Goal: Task Accomplishment & Management: Complete application form

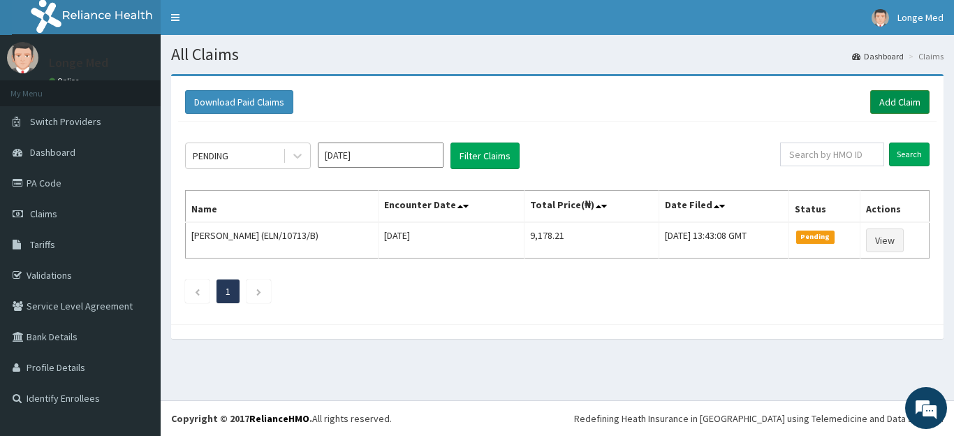
click at [906, 99] on link "Add Claim" at bounding box center [899, 102] width 59 height 24
click at [903, 100] on link "Add Claim" at bounding box center [899, 102] width 59 height 24
click at [906, 103] on link "Add Claim" at bounding box center [899, 102] width 59 height 24
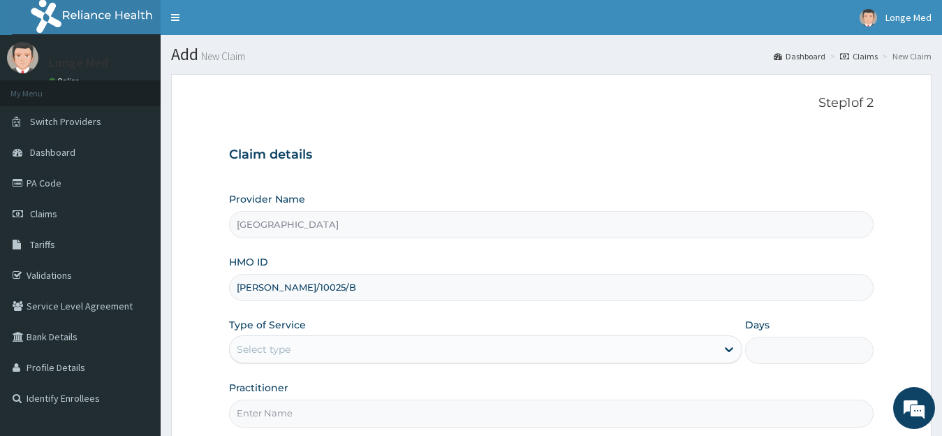
type input "TED/10025/B"
click at [274, 344] on div "Select type" at bounding box center [264, 349] width 54 height 14
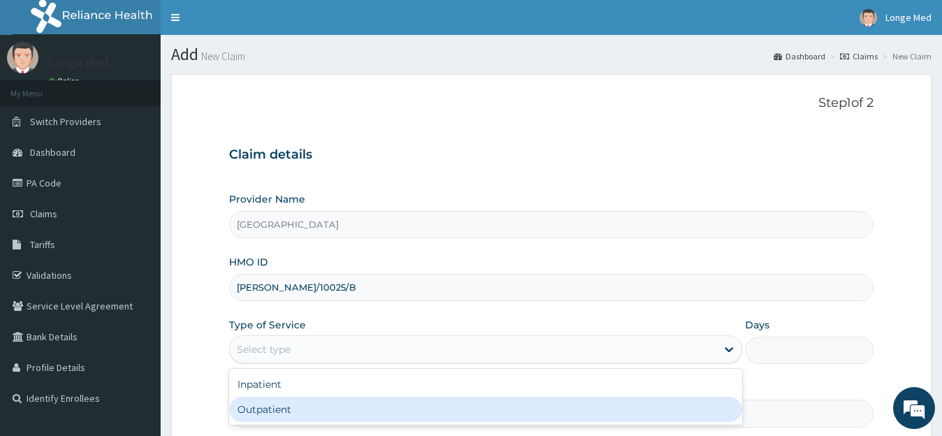
click at [277, 416] on div "Outpatient" at bounding box center [486, 409] width 514 height 25
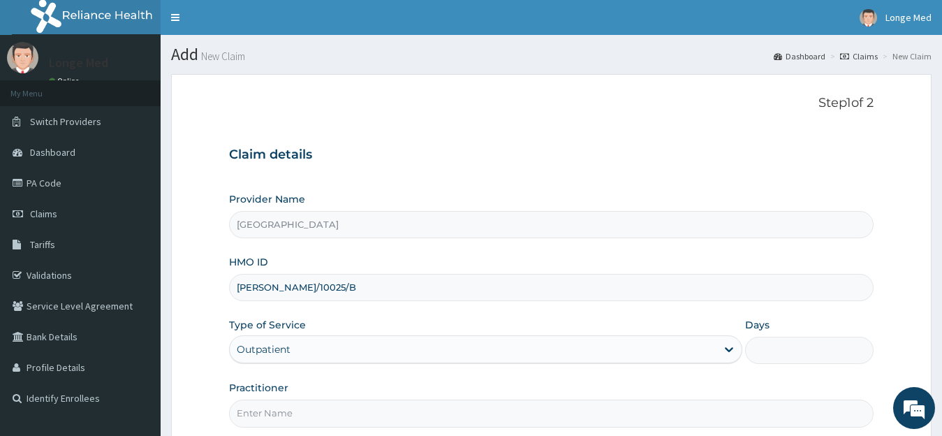
type input "1"
click at [346, 409] on input "Practitioner" at bounding box center [551, 412] width 645 height 27
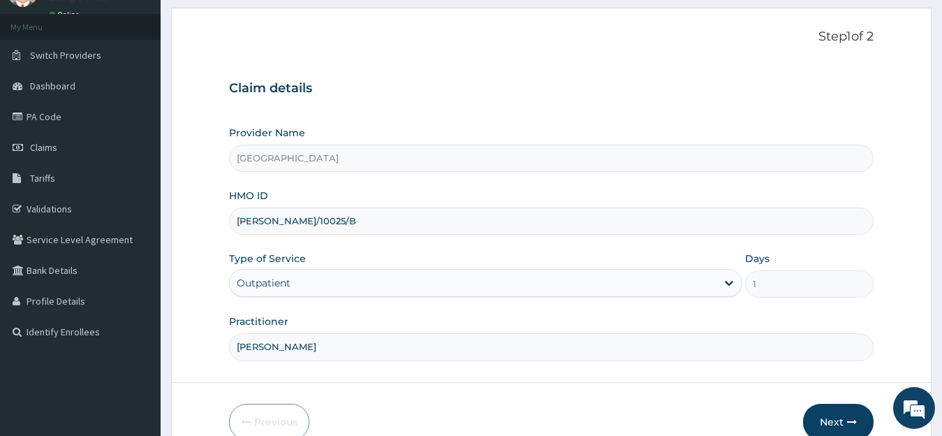
scroll to position [117, 0]
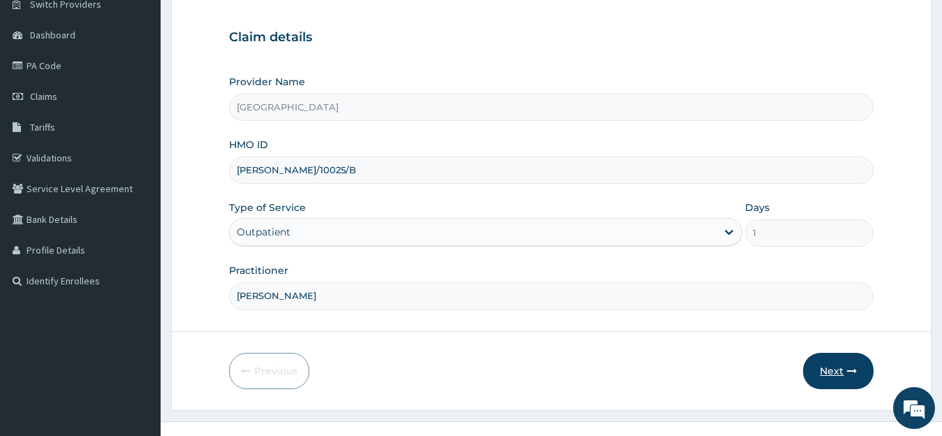
type input "DR AZEEZ"
click at [831, 379] on button "Next" at bounding box center [838, 371] width 71 height 36
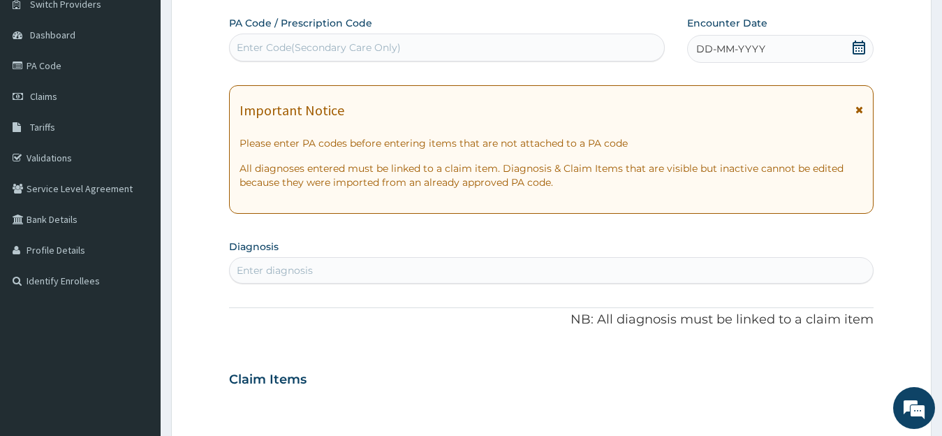
click at [277, 270] on div "Enter diagnosis" at bounding box center [275, 270] width 76 height 14
type input "PLASMOD"
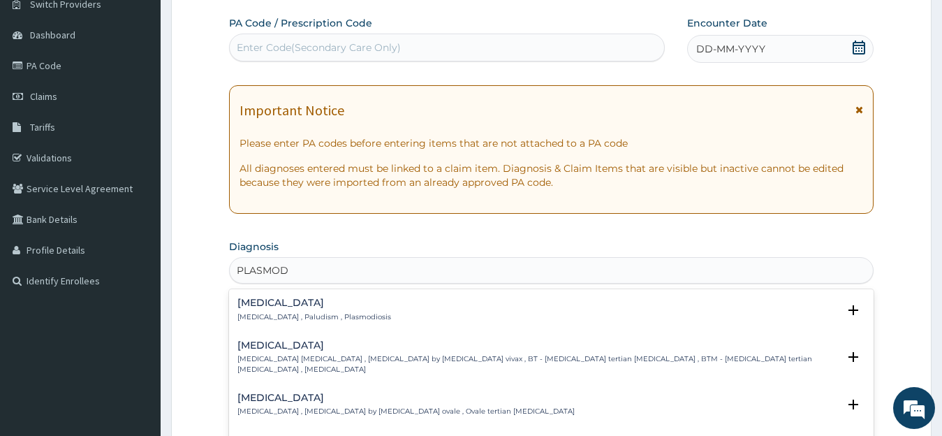
click at [270, 318] on p "Malaria , Paludism , Plasmodiosis" at bounding box center [314, 317] width 154 height 10
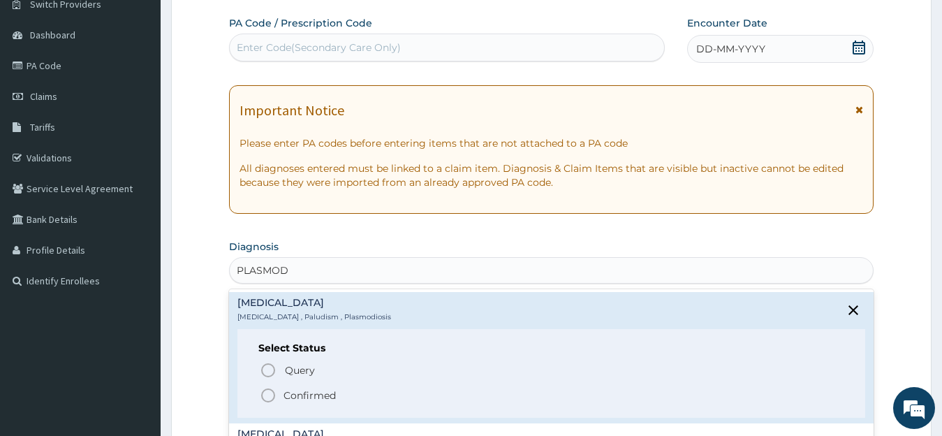
click at [264, 397] on icon "status option filled" at bounding box center [268, 395] width 17 height 17
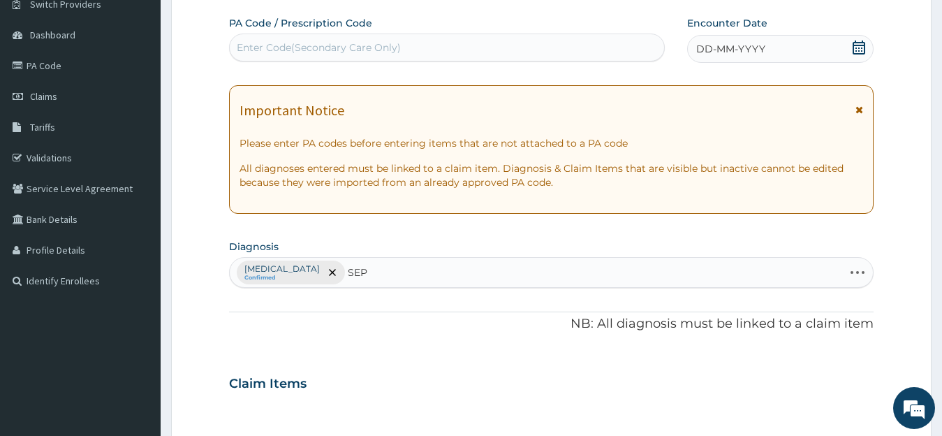
type input "SEPS"
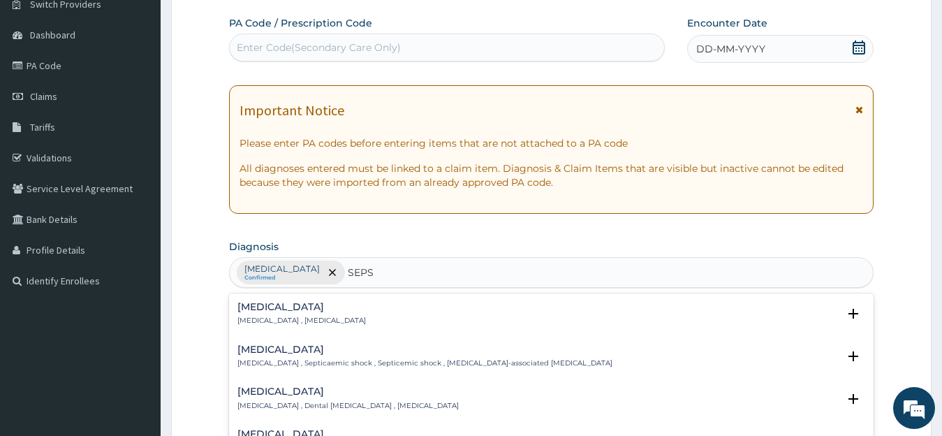
click at [302, 299] on div "Sepsis Systemic infection , Sepsis Select Status Query Query covers suspected (…" at bounding box center [551, 317] width 645 height 43
click at [298, 319] on p "Systemic infection , Sepsis" at bounding box center [301, 321] width 128 height 10
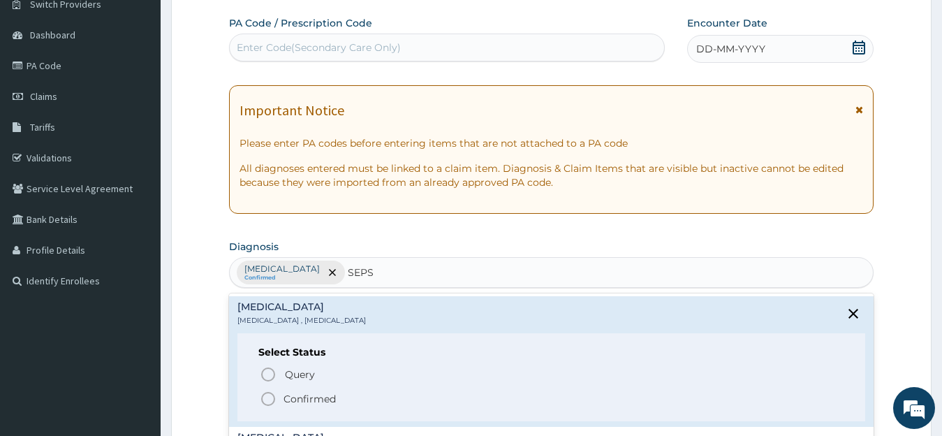
click at [270, 404] on circle "status option filled" at bounding box center [268, 398] width 13 height 13
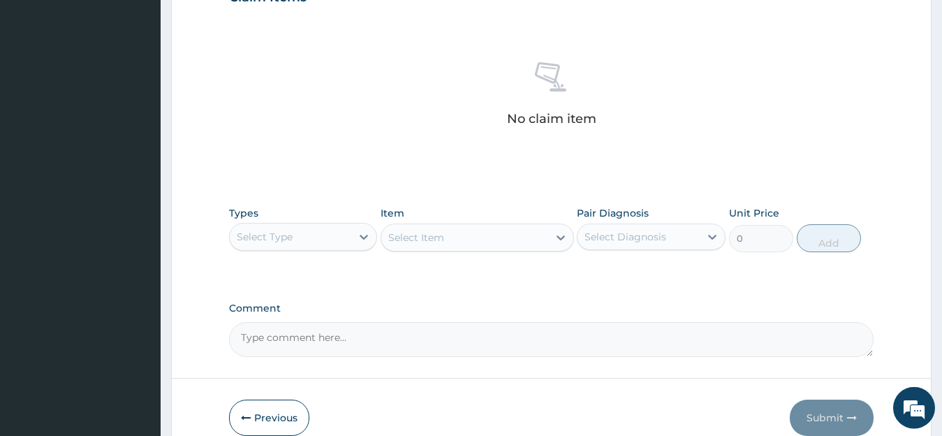
scroll to position [571, 0]
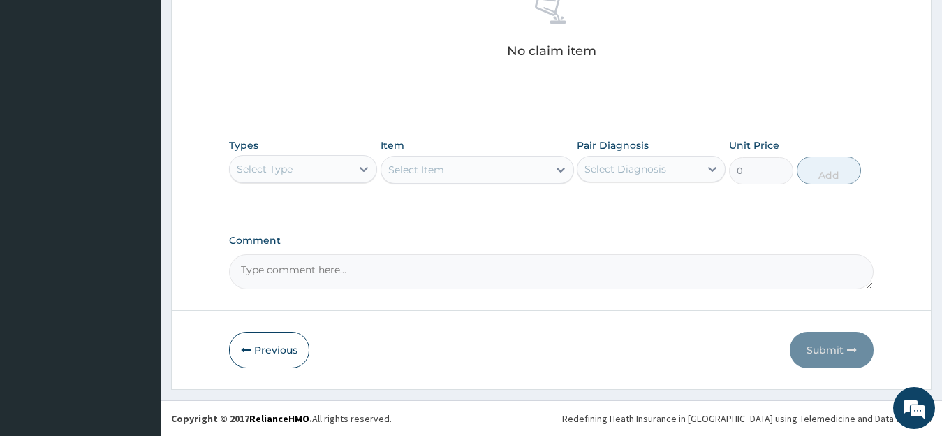
click at [335, 166] on div "Select Type" at bounding box center [291, 169] width 122 height 22
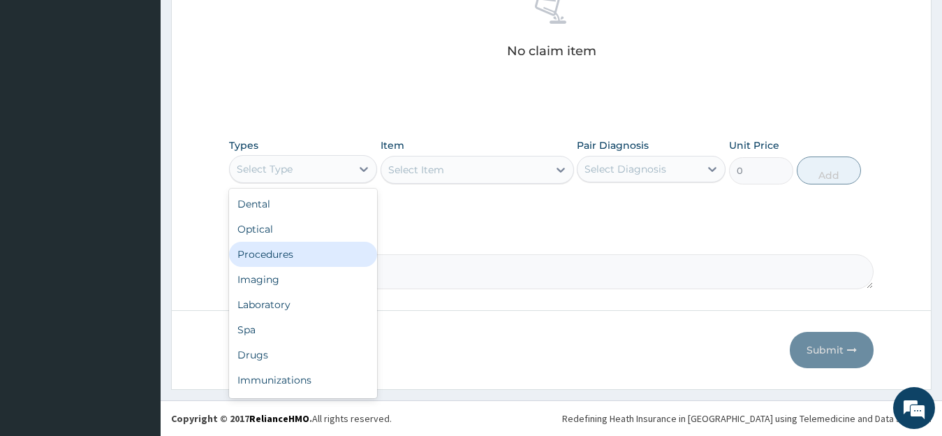
click at [317, 256] on div "Procedures" at bounding box center [303, 254] width 149 height 25
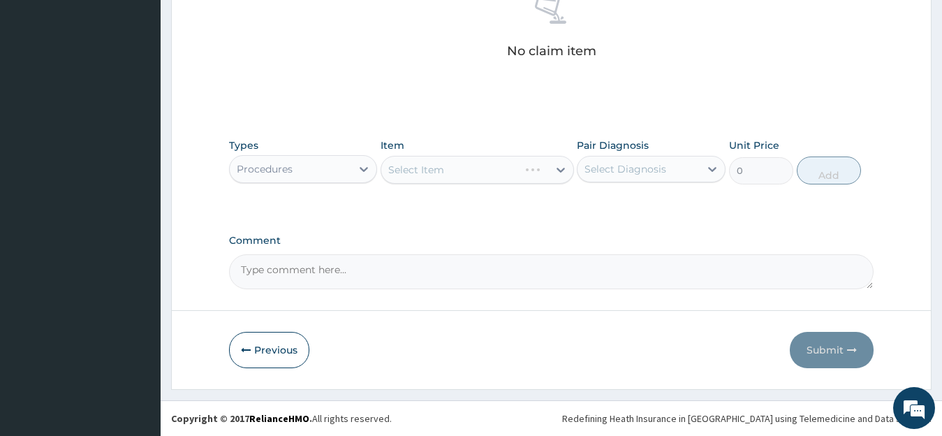
click at [460, 165] on div "Select Item" at bounding box center [477, 170] width 193 height 28
click at [460, 165] on div "Select Item" at bounding box center [464, 169] width 167 height 22
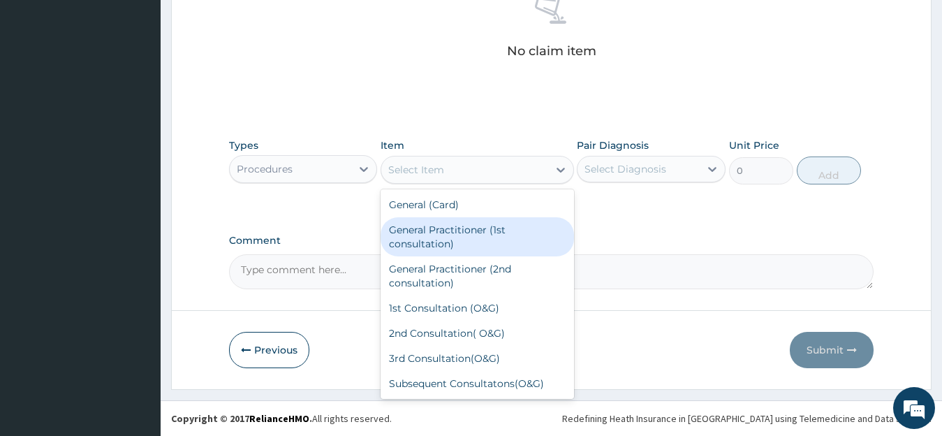
click at [458, 241] on div "General Practitioner (1st consultation)" at bounding box center [477, 236] width 193 height 39
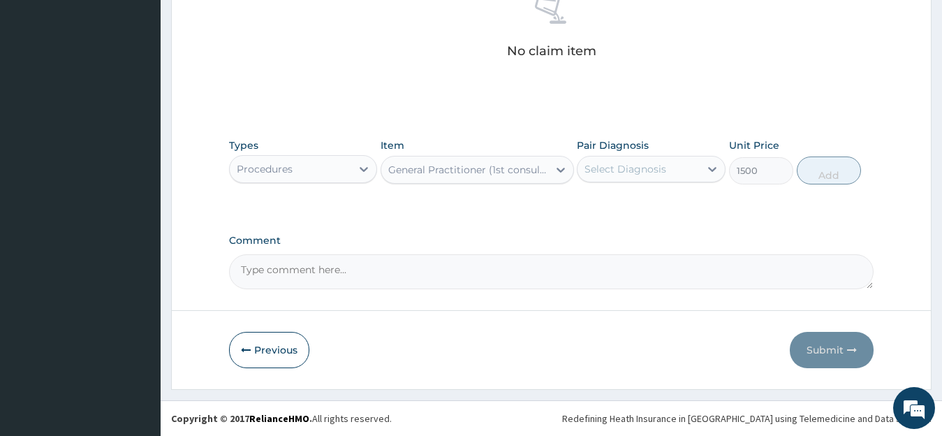
type input "1500"
click at [627, 161] on div "Select Diagnosis" at bounding box center [638, 169] width 122 height 22
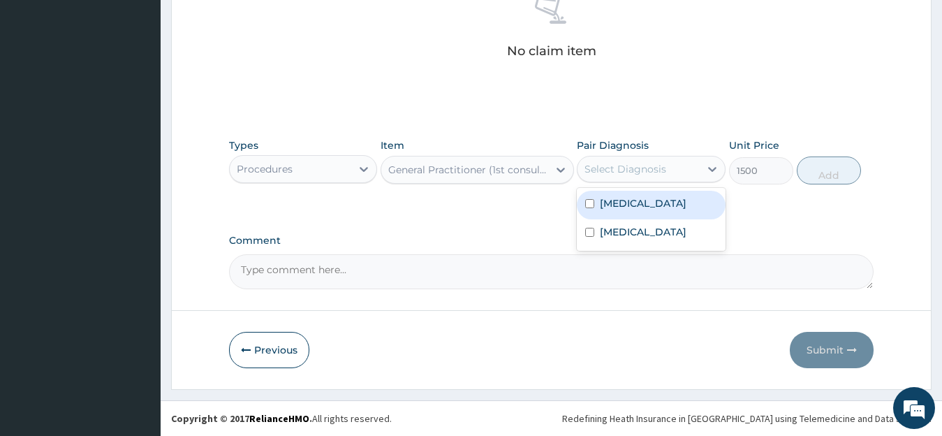
click at [596, 202] on div "Malaria" at bounding box center [651, 205] width 149 height 29
checkbox input "true"
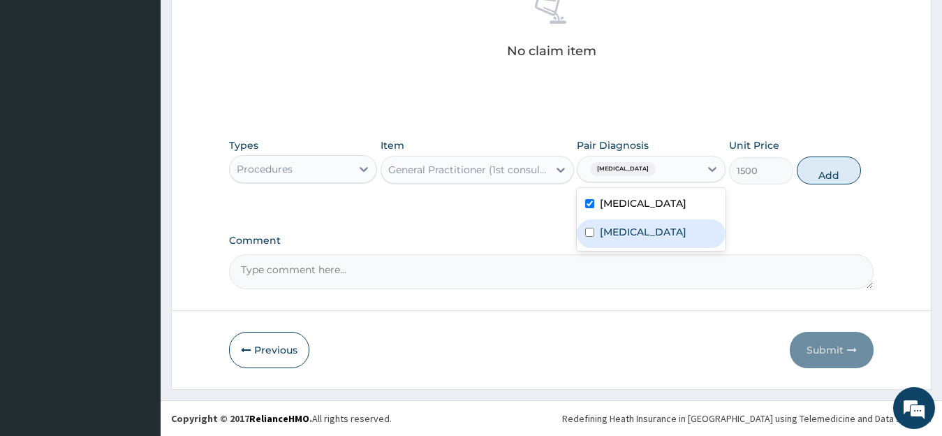
click at [589, 233] on input "checkbox" at bounding box center [589, 232] width 9 height 9
checkbox input "true"
click at [811, 172] on button "Add" at bounding box center [829, 170] width 64 height 28
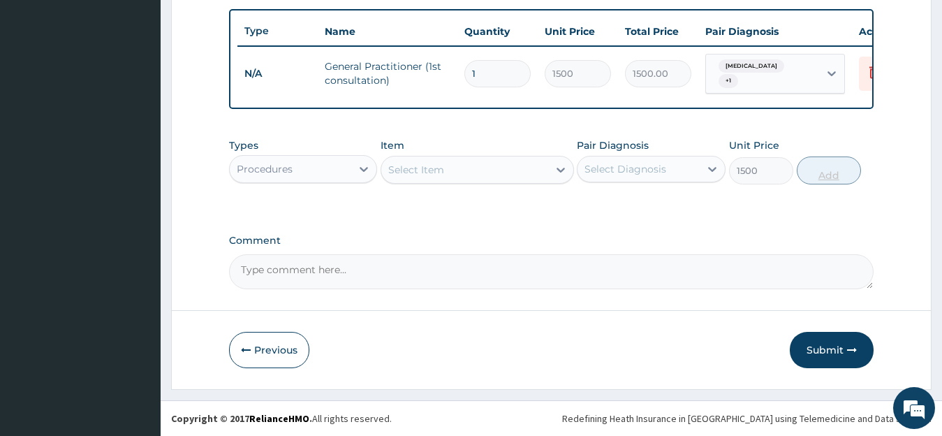
type input "0"
click at [331, 168] on div "Procedures" at bounding box center [291, 169] width 122 height 22
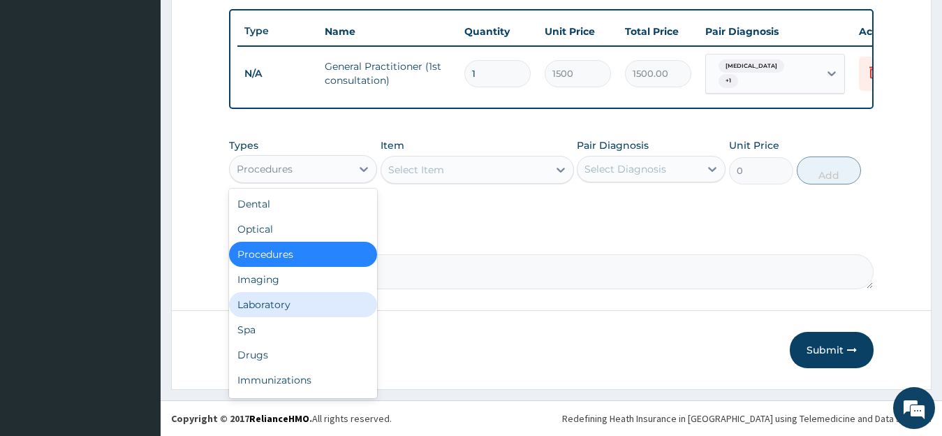
click at [325, 295] on div "Laboratory" at bounding box center [303, 304] width 149 height 25
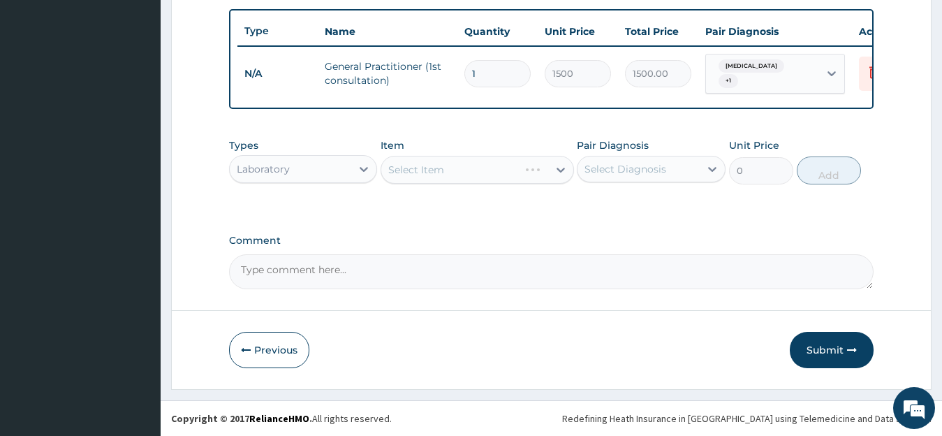
click at [446, 176] on div "Select Item" at bounding box center [477, 170] width 193 height 28
click at [452, 173] on div "Select Item" at bounding box center [464, 169] width 167 height 22
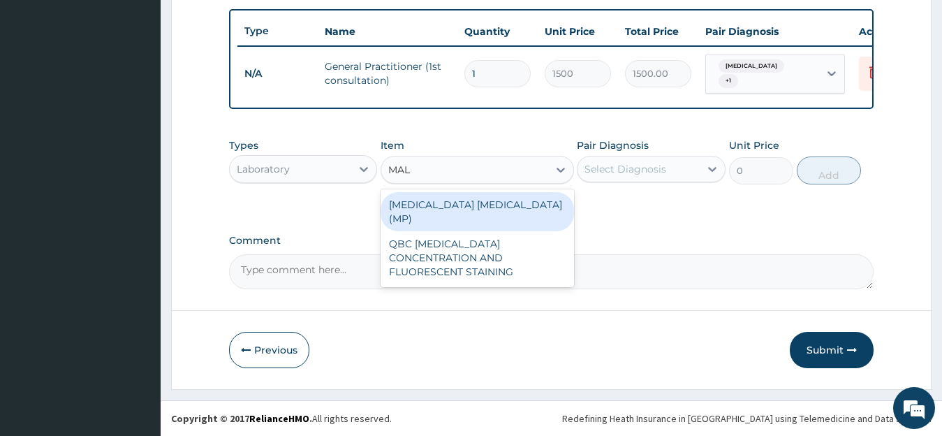
type input "MALA"
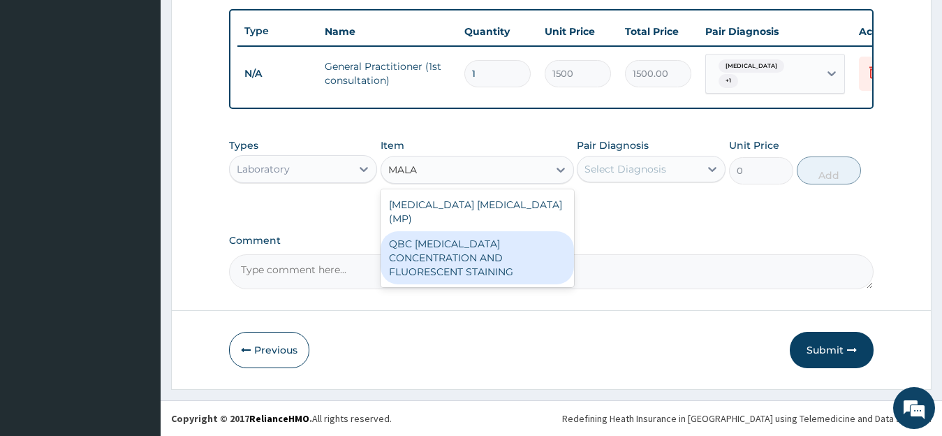
click at [491, 231] on div "QBC MALARIA CONCENTRATION AND FLUORESCENT STAINING" at bounding box center [477, 257] width 193 height 53
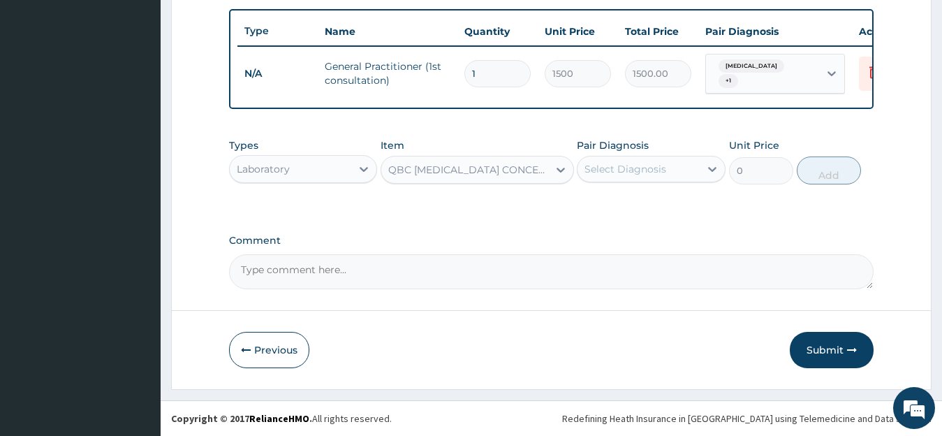
click at [497, 200] on div "Types Laboratory Item QBC MALARIA CONCENTRATION AND FLUORESCENT STAINING MALA P…" at bounding box center [551, 171] width 645 height 81
type input "1560"
click at [498, 172] on div "QBC MALARIA CONCENTRATION AND FLUORESCENT STAINING" at bounding box center [468, 170] width 161 height 14
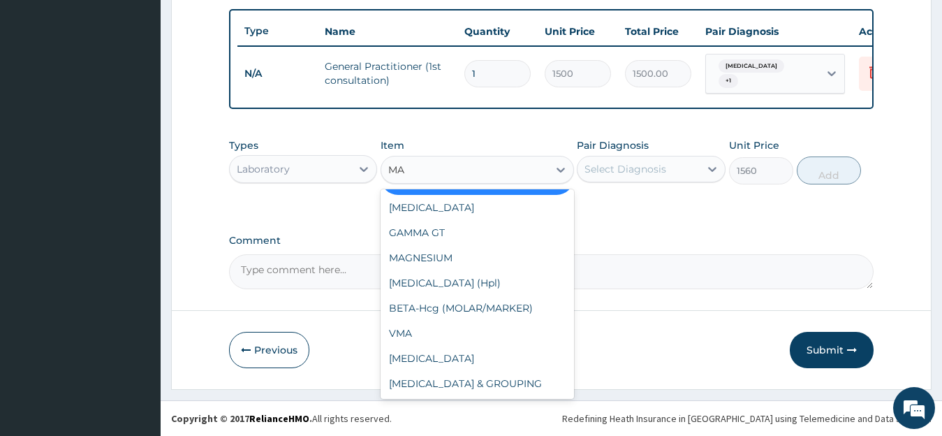
scroll to position [147, 0]
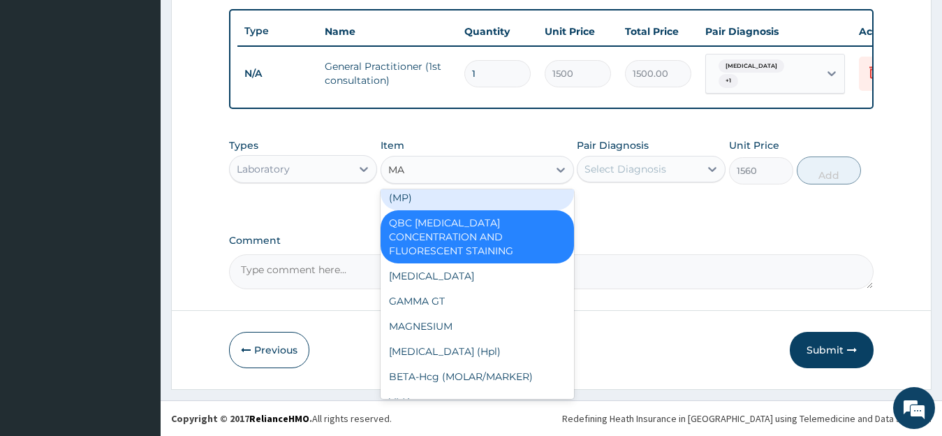
type input "MAL"
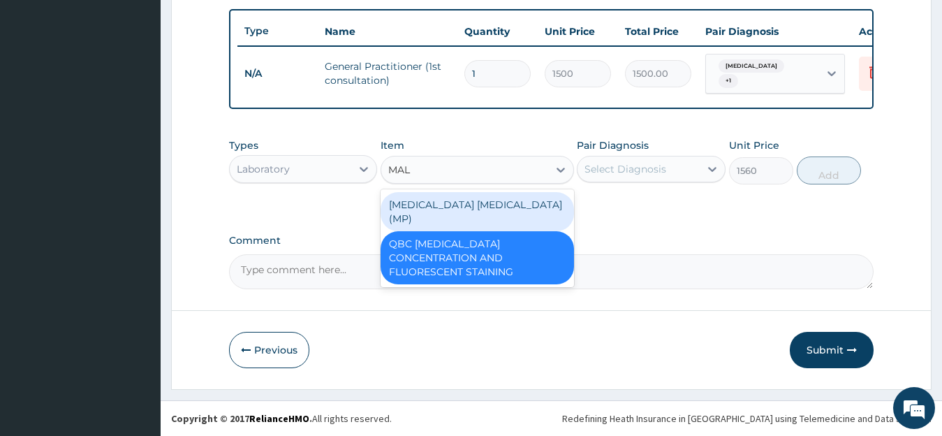
scroll to position [0, 0]
drag, startPoint x: 471, startPoint y: 201, endPoint x: 604, endPoint y: 139, distance: 147.1
click at [471, 201] on div "MALARIA PARASITE (MP)" at bounding box center [477, 211] width 193 height 39
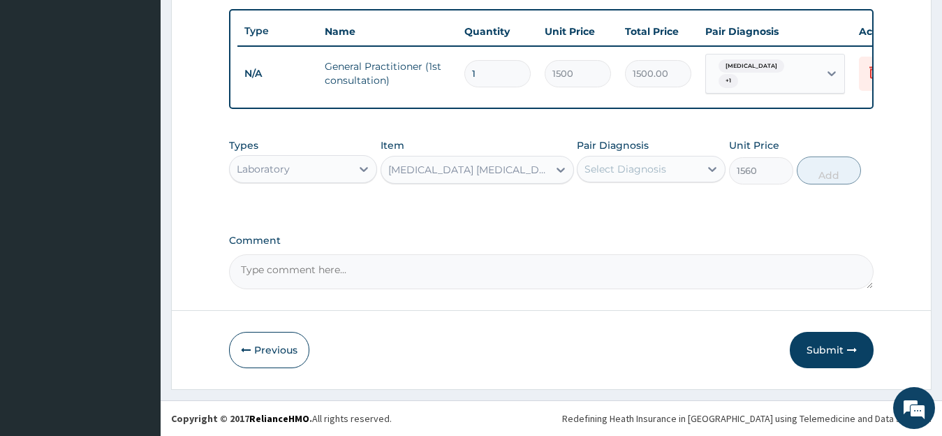
type input "728"
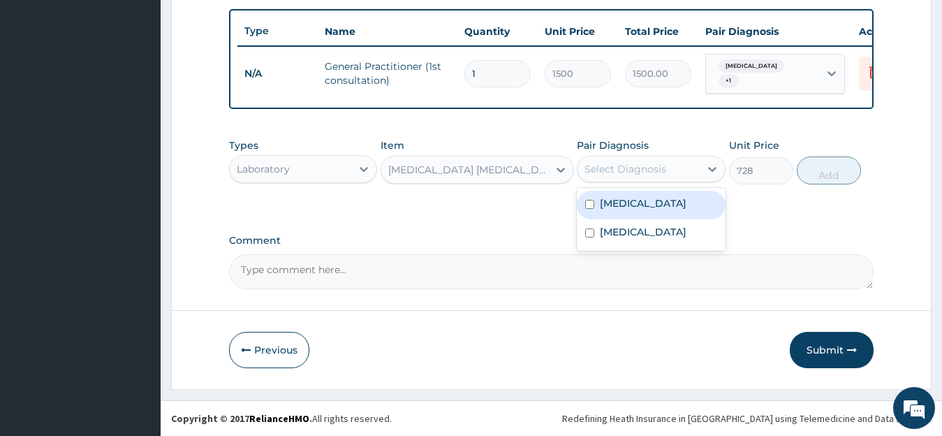
click at [644, 165] on div "Select Diagnosis" at bounding box center [625, 169] width 82 height 14
click at [640, 209] on div "Malaria" at bounding box center [651, 205] width 149 height 29
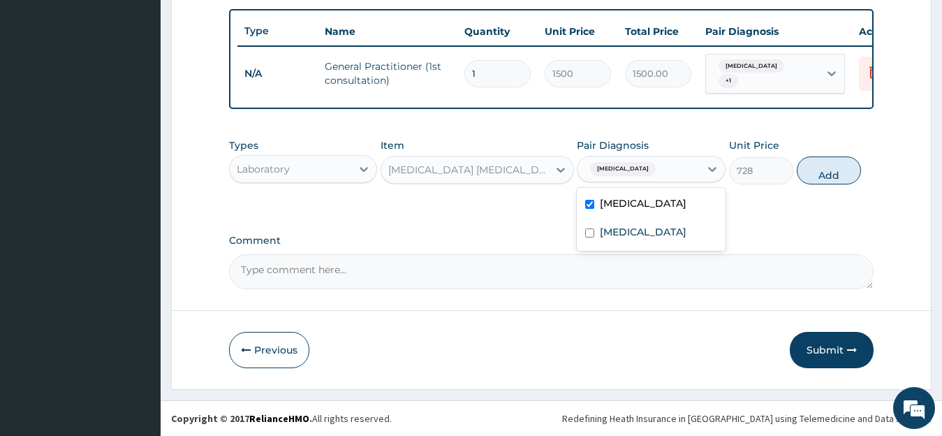
checkbox input "true"
click at [811, 172] on button "Add" at bounding box center [829, 170] width 64 height 28
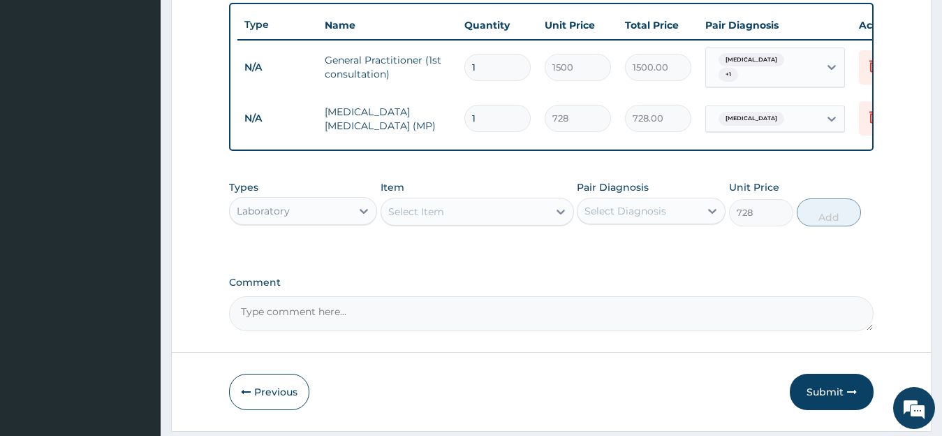
type input "0"
click at [436, 212] on div "Select Item" at bounding box center [416, 212] width 56 height 14
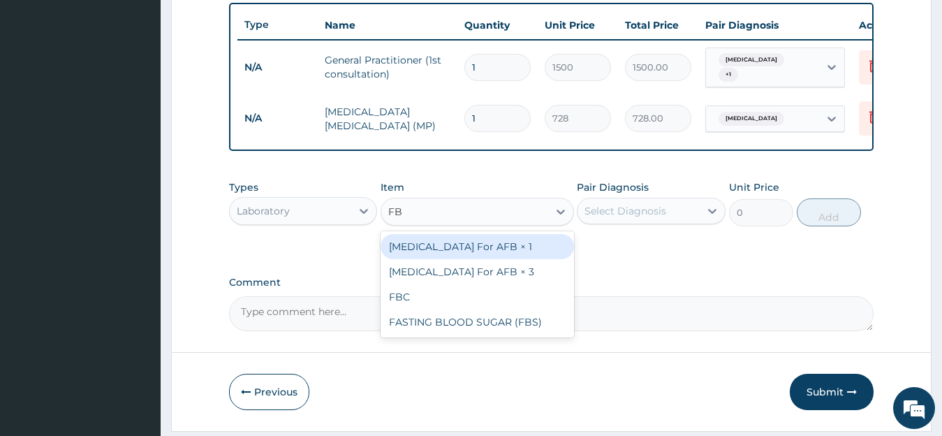
type input "FBC"
click at [528, 239] on div "FBC" at bounding box center [477, 246] width 193 height 31
click at [529, 254] on div "FBC" at bounding box center [477, 246] width 193 height 25
type input "2080"
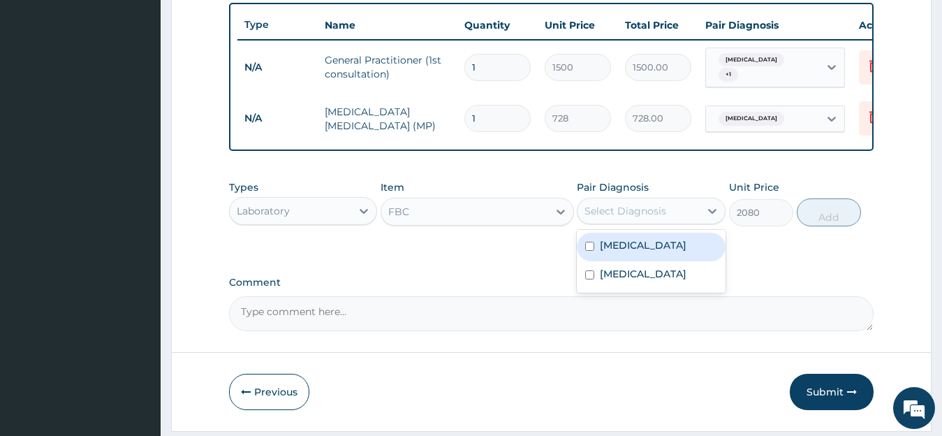
click at [637, 213] on div "Select Diagnosis" at bounding box center [625, 211] width 82 height 14
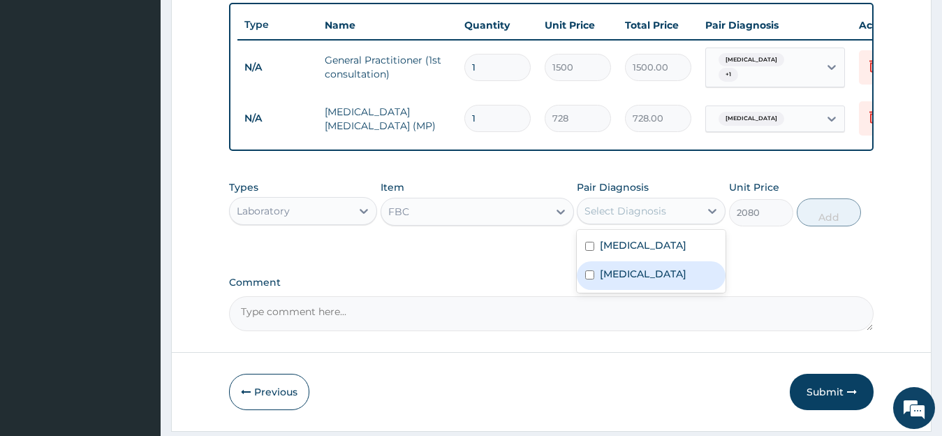
click at [636, 286] on div "Sepsis" at bounding box center [651, 275] width 149 height 29
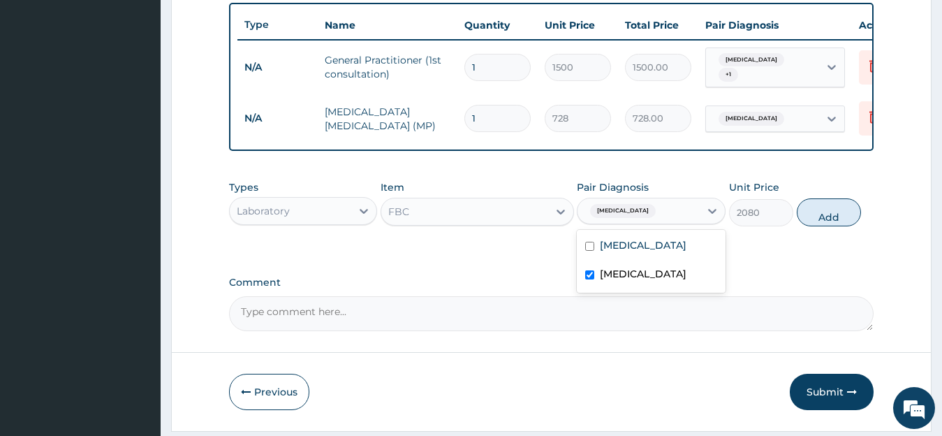
checkbox input "true"
click at [822, 215] on button "Add" at bounding box center [829, 212] width 64 height 28
type input "0"
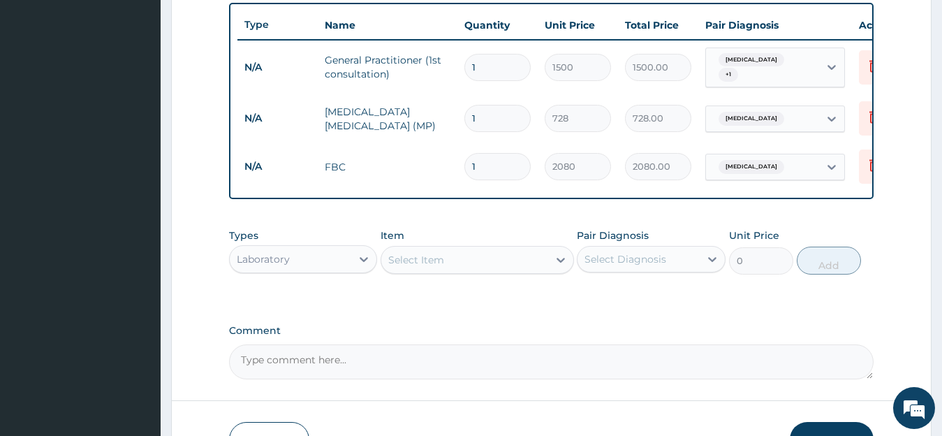
click at [325, 265] on div "Laboratory" at bounding box center [291, 259] width 122 height 22
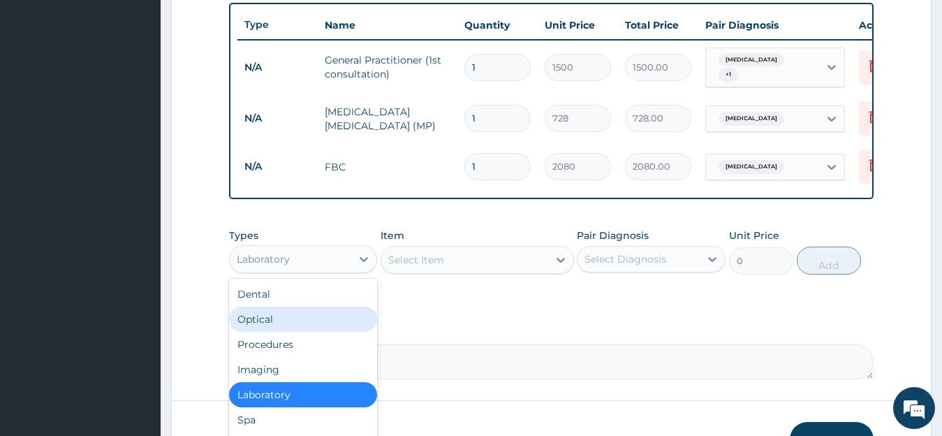
scroll to position [47, 0]
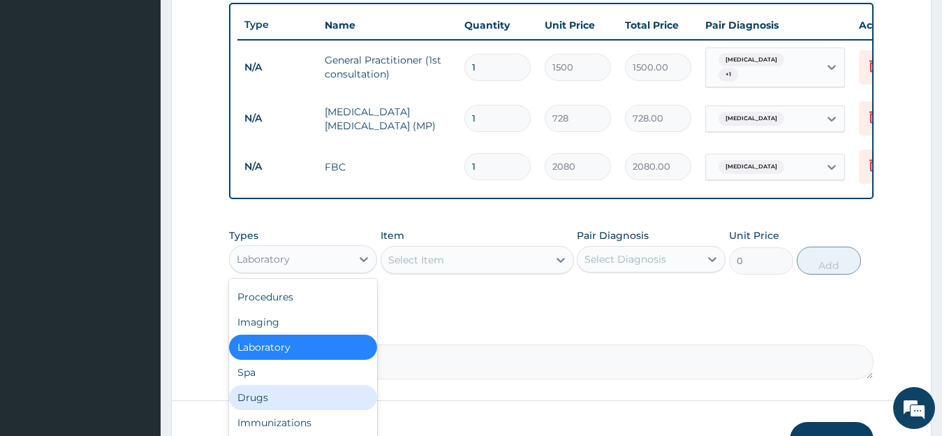
click at [323, 410] on div "Drugs" at bounding box center [303, 397] width 149 height 25
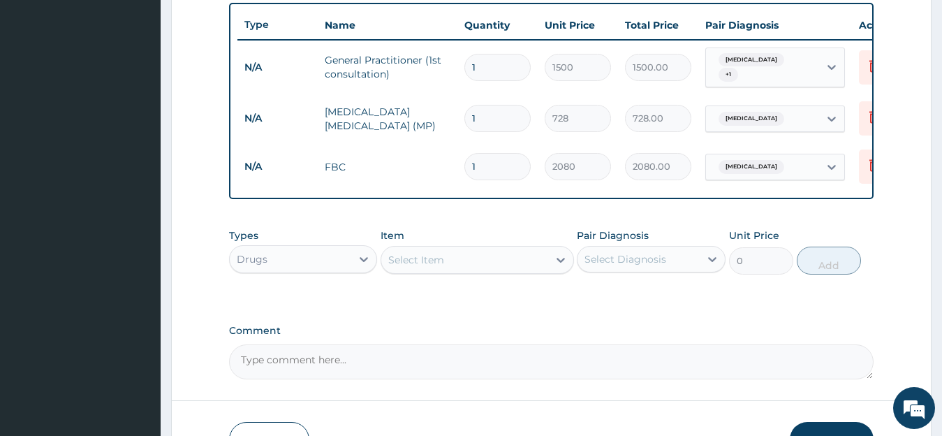
click at [429, 260] on div "Select Item" at bounding box center [416, 260] width 56 height 14
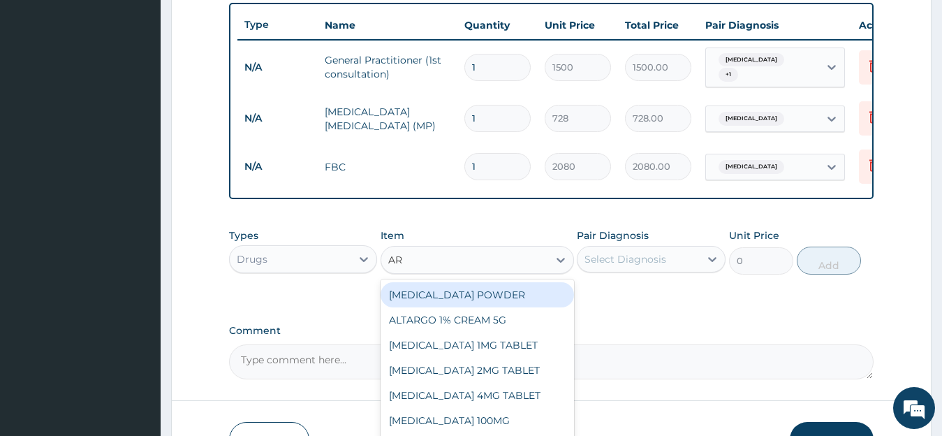
type input "ART"
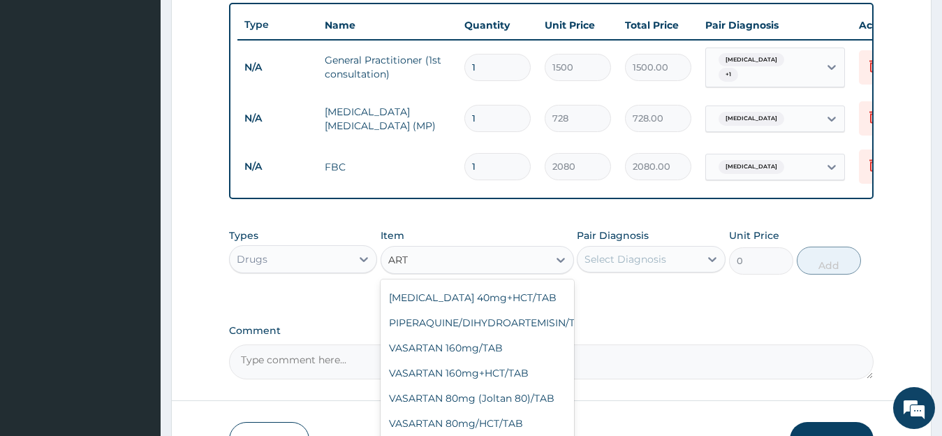
scroll to position [613, 0]
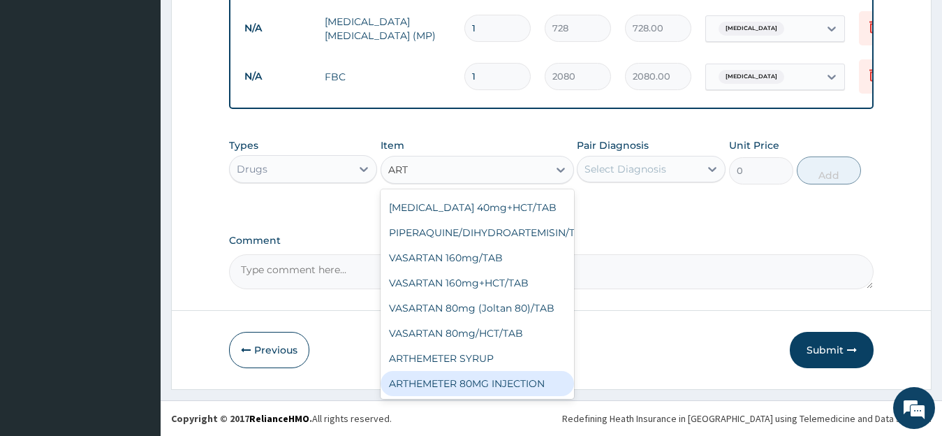
click at [497, 376] on div "ARTHEMETER 80MG INJECTION" at bounding box center [477, 383] width 193 height 25
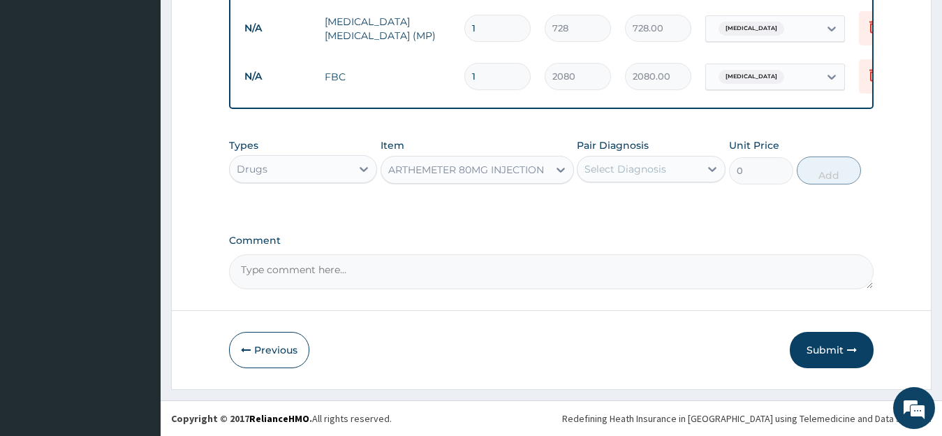
type input "1000"
click at [644, 164] on div "Select Diagnosis" at bounding box center [625, 169] width 82 height 14
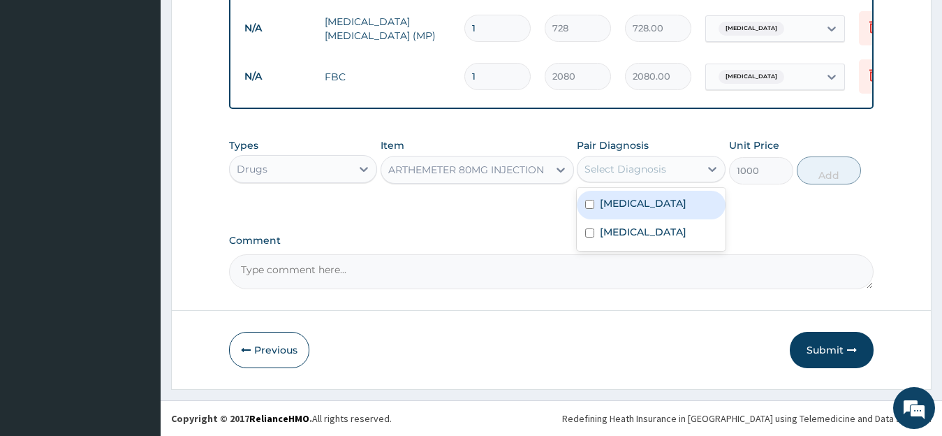
click at [637, 211] on div "Malaria" at bounding box center [651, 205] width 149 height 29
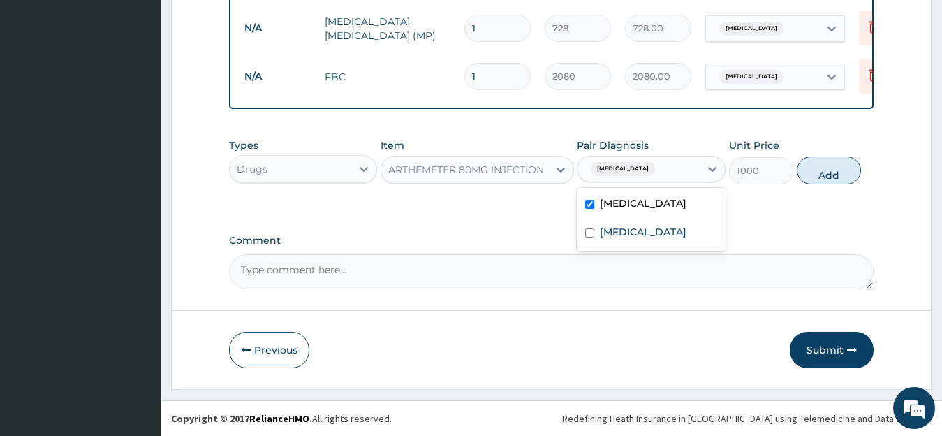
checkbox input "true"
click at [817, 175] on button "Add" at bounding box center [829, 170] width 64 height 28
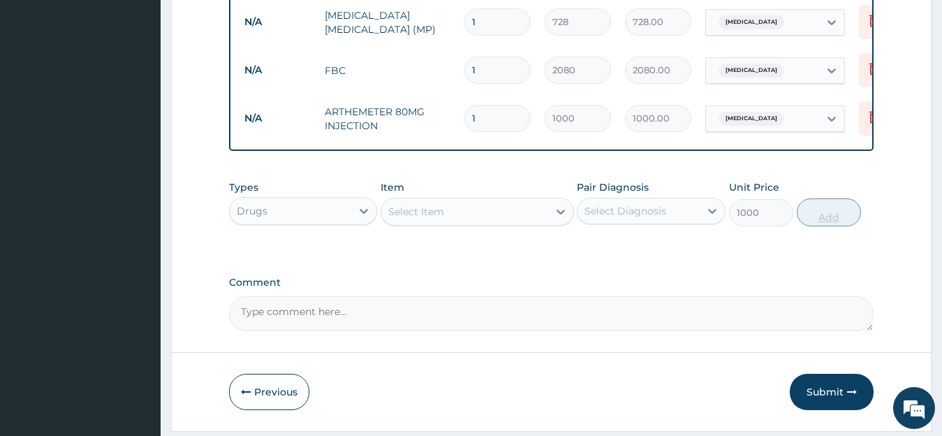
type input "0"
type input "0.00"
type input "76"
type input "76000.00"
type input "7"
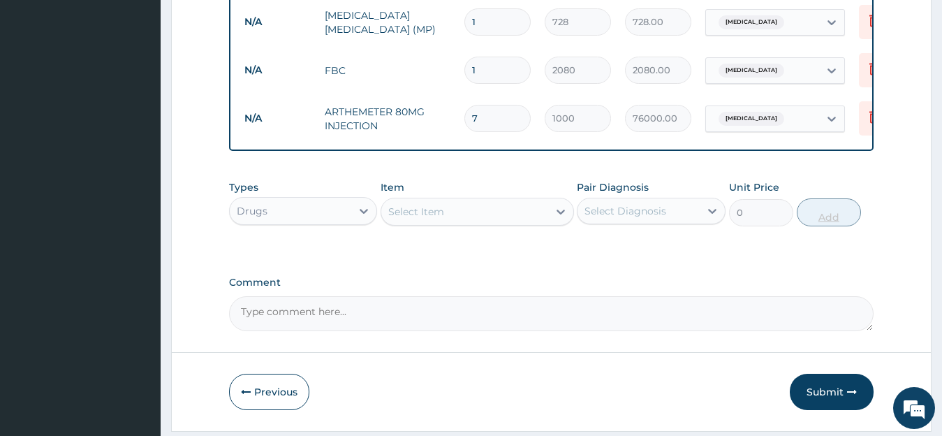
type input "7000.00"
type input "0.00"
type input "6"
type input "6000.00"
type input "6"
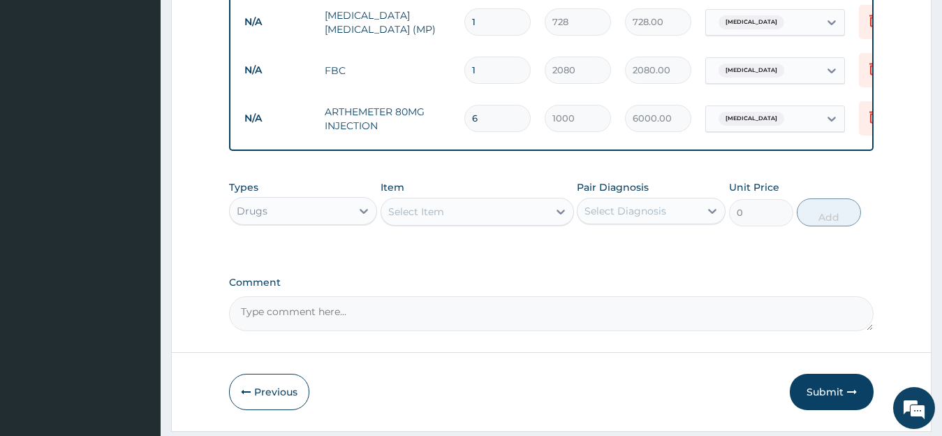
click at [514, 214] on div "Select Item" at bounding box center [464, 211] width 167 height 22
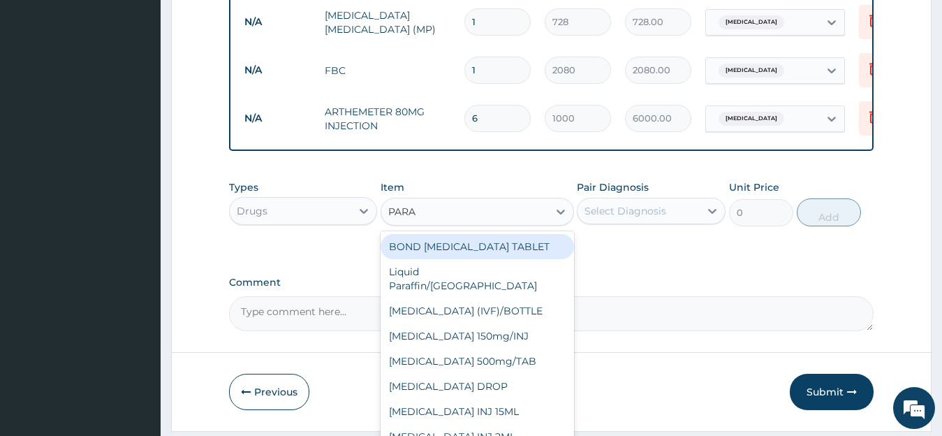
type input "PARAC"
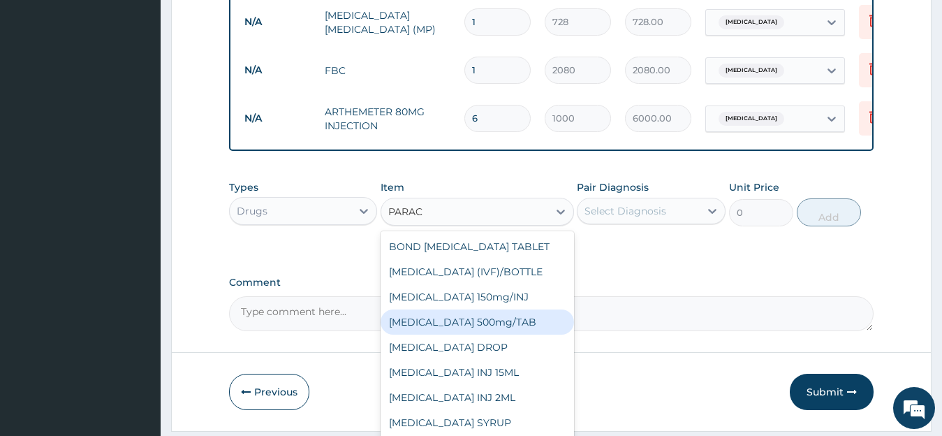
click at [516, 330] on div "PARACETAMOL 500mg/TAB" at bounding box center [477, 321] width 193 height 25
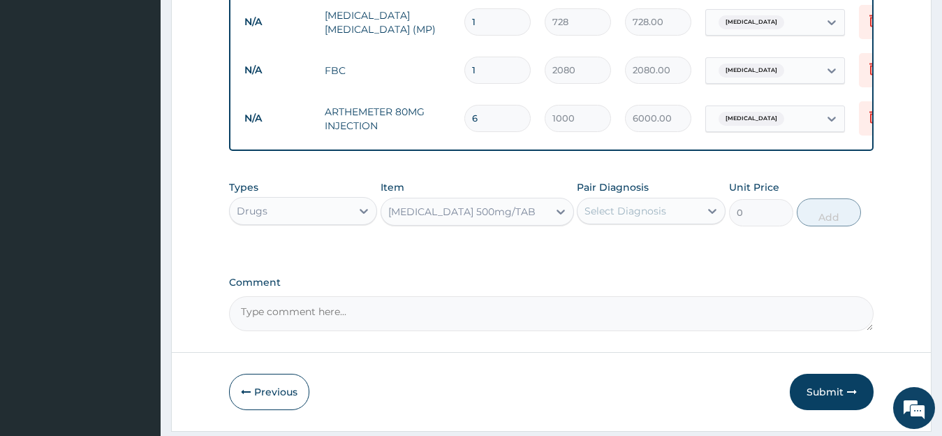
type input "6.83"
click at [664, 218] on div "Select Diagnosis" at bounding box center [625, 211] width 82 height 14
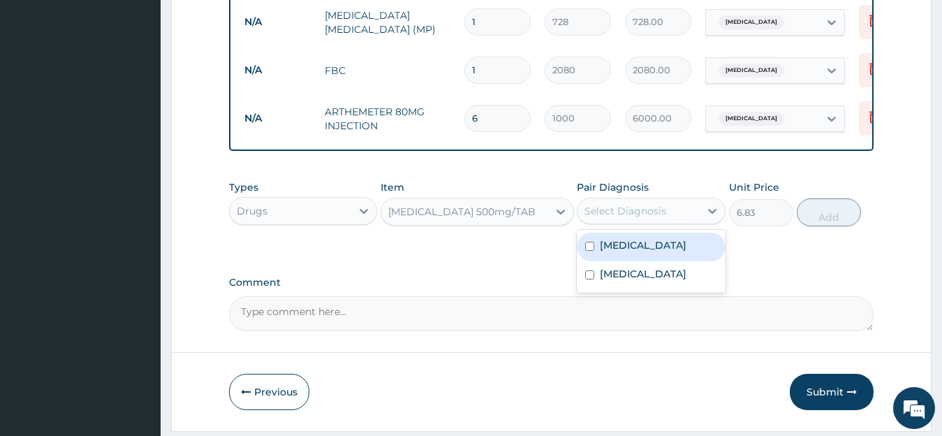
click at [635, 251] on label "Malaria" at bounding box center [643, 245] width 87 height 14
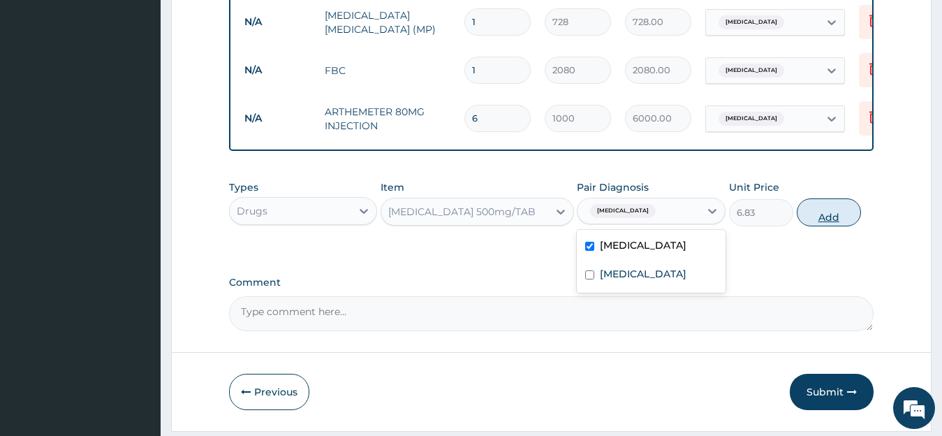
checkbox input "true"
click at [839, 223] on button "Add" at bounding box center [829, 212] width 64 height 28
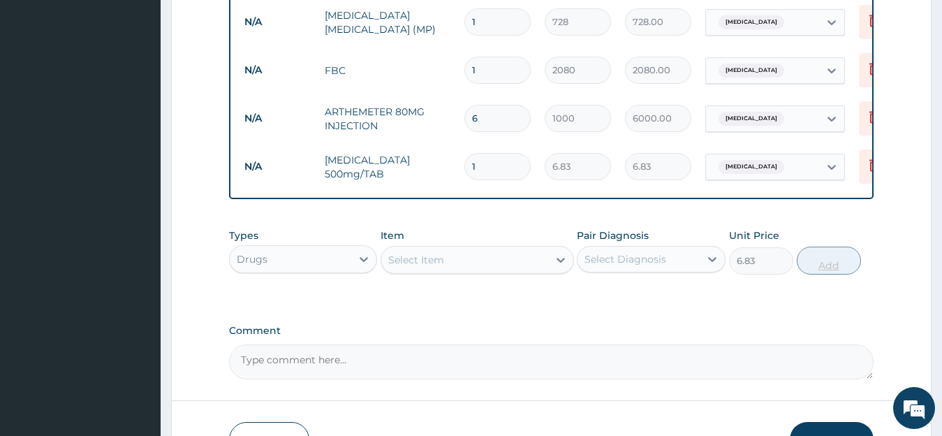
type input "0"
type input "0.00"
type input "2"
type input "13.66"
type input "20"
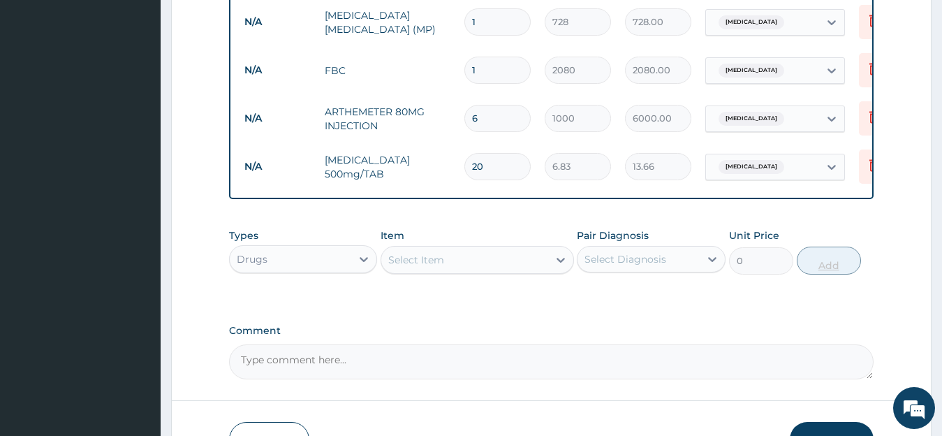
type input "136.60"
type input "20"
click at [492, 267] on div "Select Item" at bounding box center [464, 260] width 167 height 22
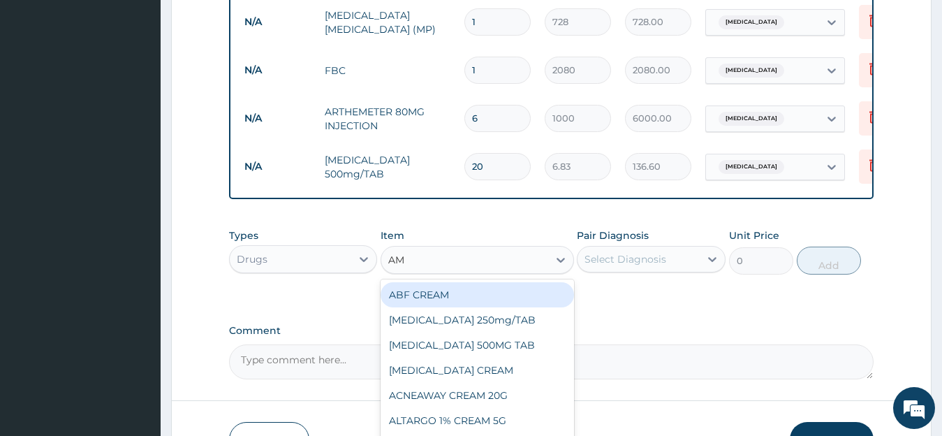
type input "AMO"
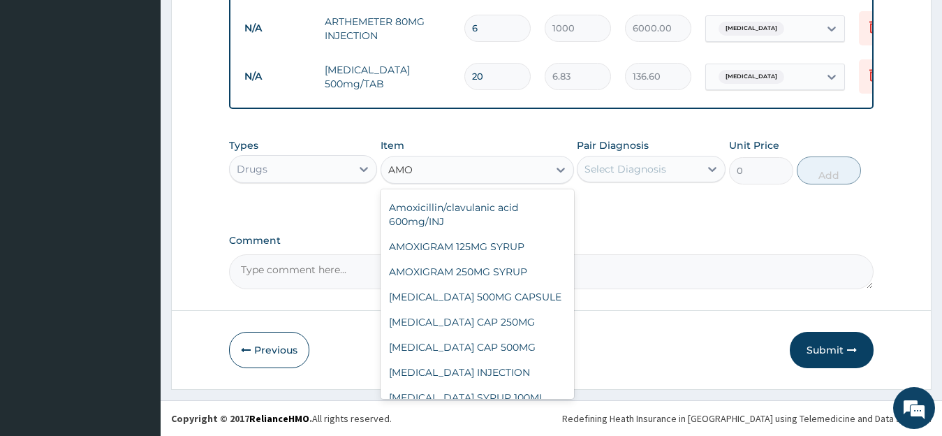
scroll to position [553, 0]
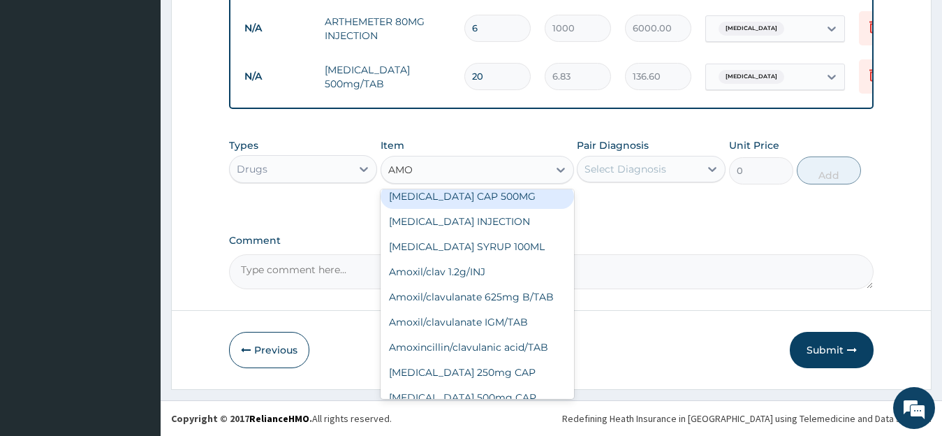
click at [494, 198] on div "AMOXIL CAP 500MG" at bounding box center [477, 196] width 193 height 25
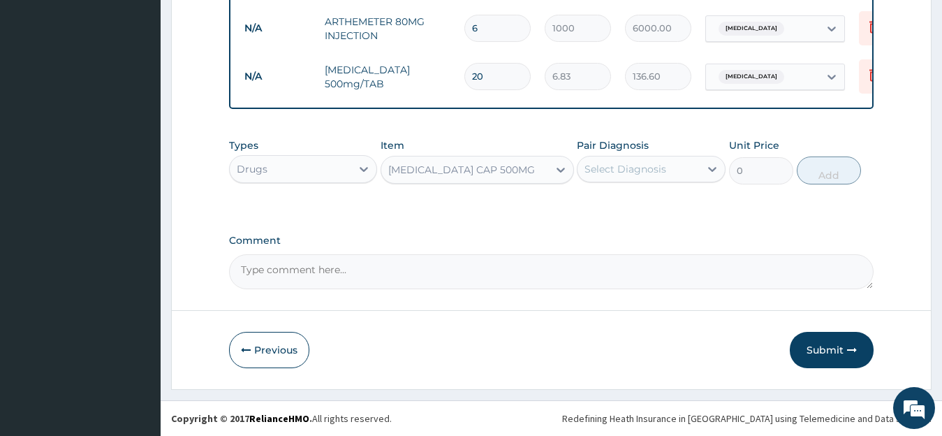
type input "81.9"
click at [675, 165] on div "Select Diagnosis" at bounding box center [638, 169] width 122 height 22
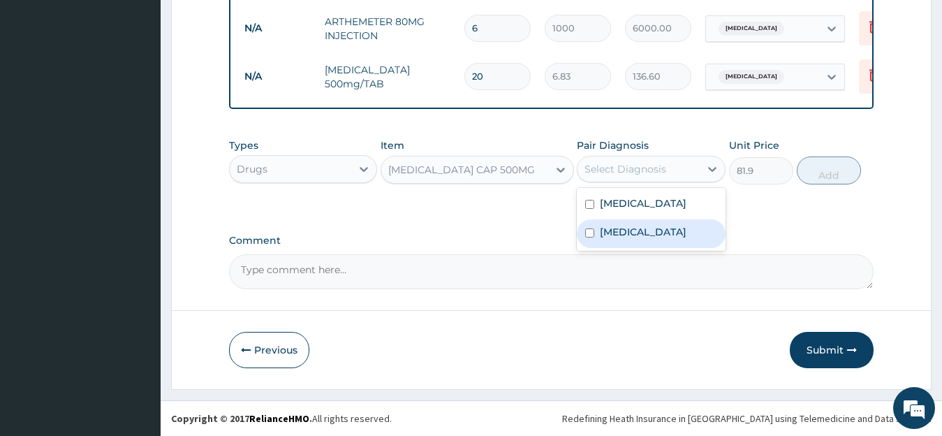
click at [612, 230] on label "Sepsis" at bounding box center [643, 232] width 87 height 14
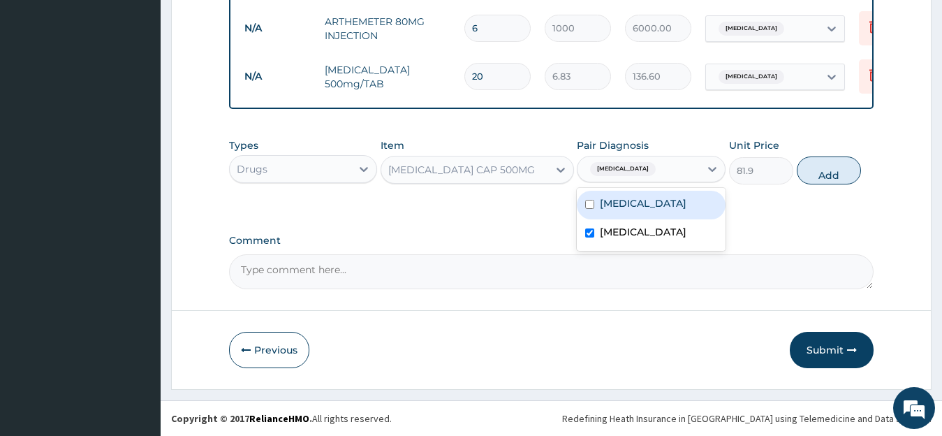
checkbox input "true"
click at [843, 179] on button "Add" at bounding box center [829, 170] width 64 height 28
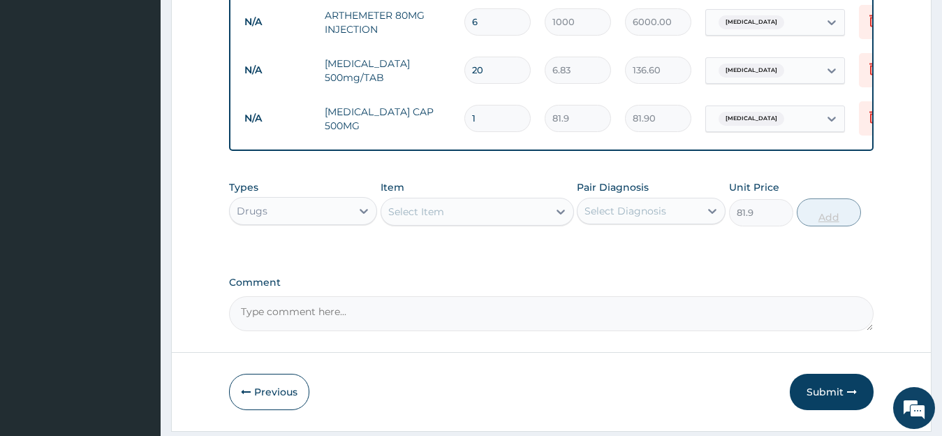
type input "0"
type input "15"
type input "1228.50"
type input "15"
click at [829, 389] on button "Submit" at bounding box center [832, 392] width 84 height 36
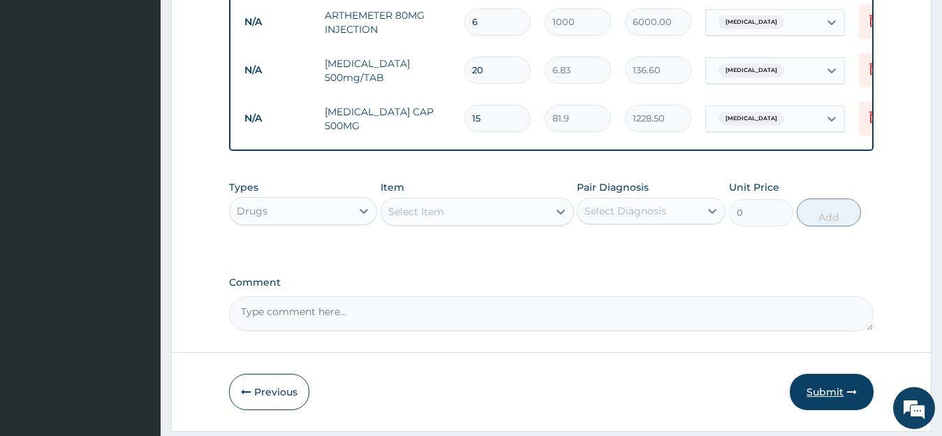
click at [829, 394] on button "Submit" at bounding box center [832, 392] width 84 height 36
click at [820, 401] on button "Submit" at bounding box center [832, 392] width 84 height 36
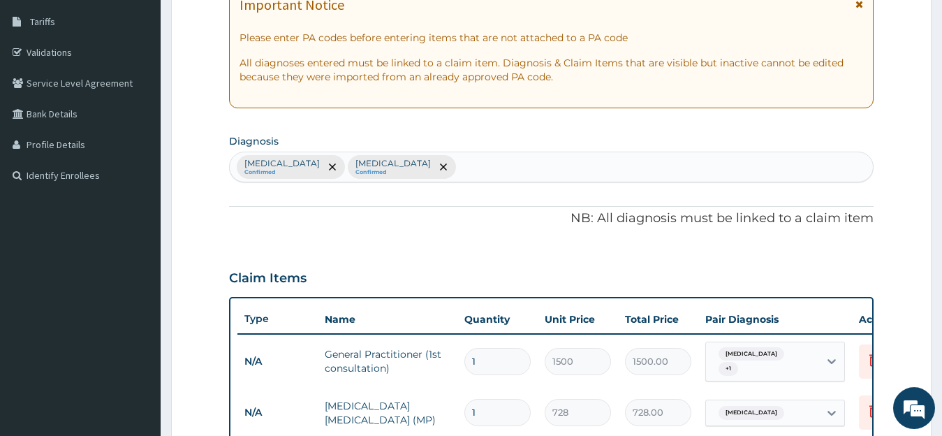
scroll to position [758, 0]
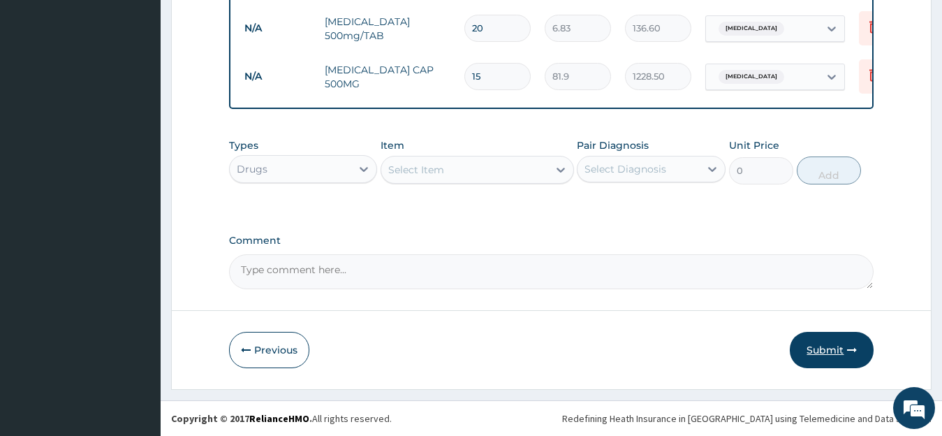
click at [829, 352] on button "Submit" at bounding box center [832, 350] width 84 height 36
click at [815, 351] on button "Submit" at bounding box center [832, 350] width 84 height 36
click at [662, 211] on div "Types Drugs Item Select Item Pair Diagnosis Select Diagnosis Unit Price 0 Add" at bounding box center [551, 171] width 645 height 81
click at [339, 159] on div "Drugs" at bounding box center [291, 169] width 122 height 22
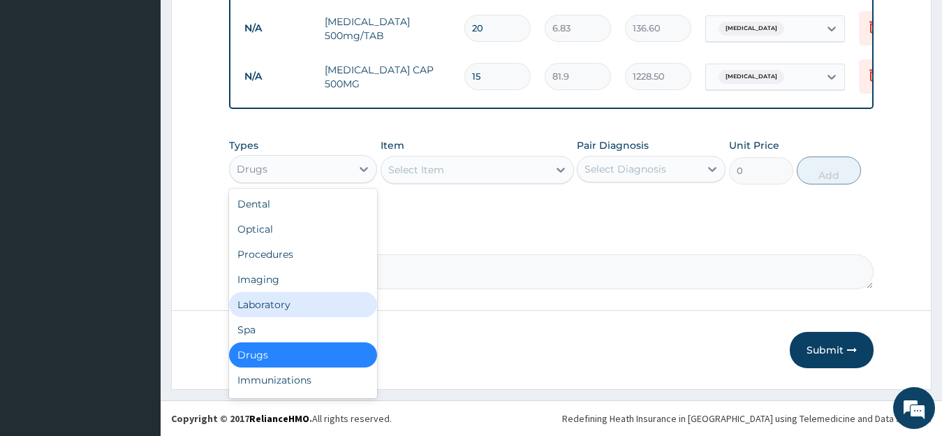
click at [274, 305] on div "Laboratory" at bounding box center [303, 304] width 149 height 25
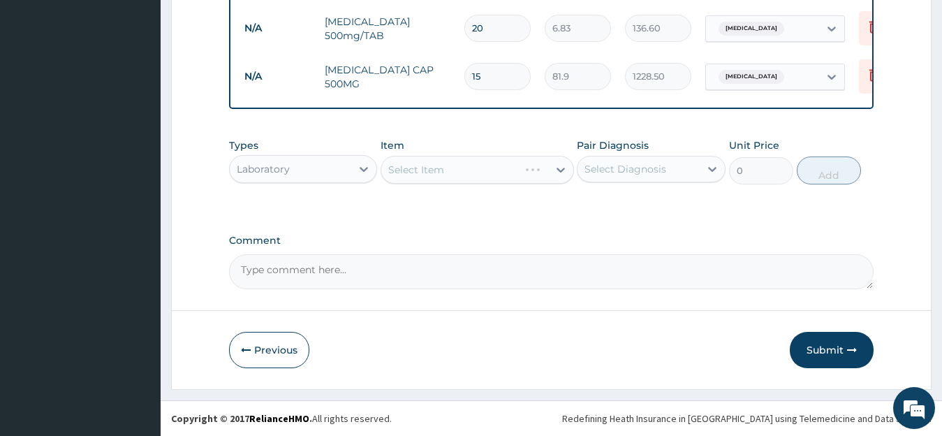
click at [508, 173] on div "Select Item" at bounding box center [477, 170] width 193 height 28
click at [508, 173] on div "Select Item" at bounding box center [464, 169] width 167 height 22
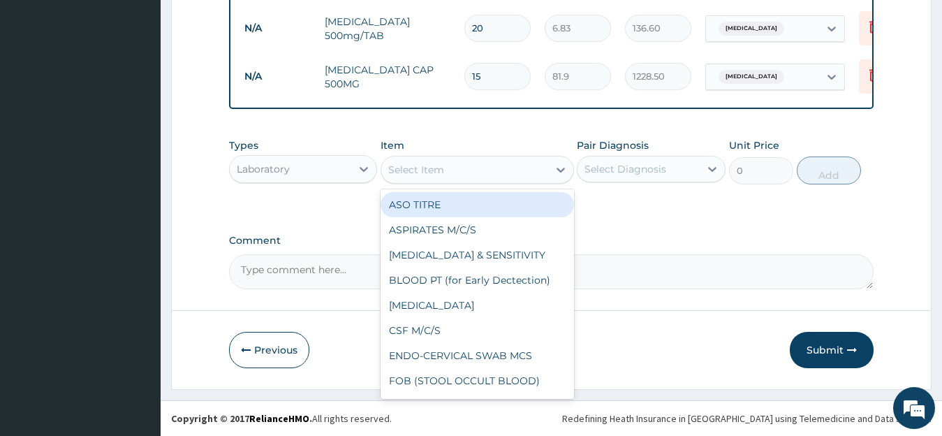
click at [807, 211] on div "Types Laboratory Item option AMOXIL CAP 500MG, selected. option ASO TITRE focus…" at bounding box center [551, 171] width 645 height 81
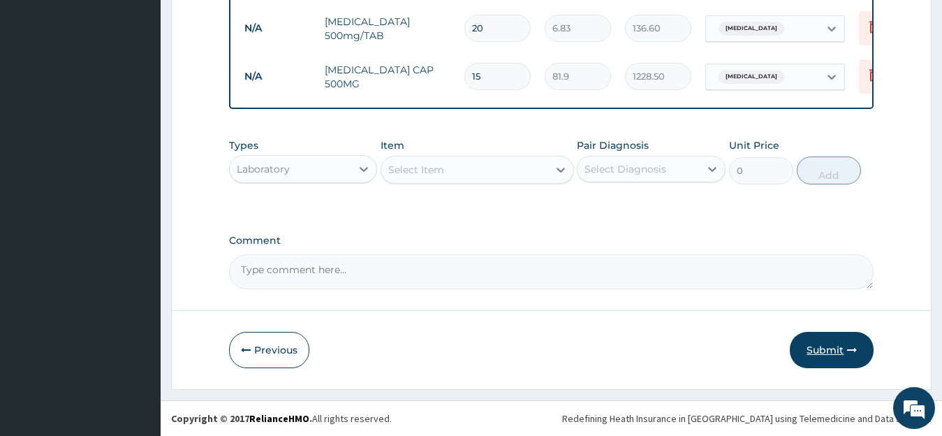
click at [811, 345] on button "Submit" at bounding box center [832, 350] width 84 height 36
click at [820, 355] on button "Submit" at bounding box center [832, 350] width 84 height 36
drag, startPoint x: 821, startPoint y: 351, endPoint x: 828, endPoint y: 349, distance: 7.1
click at [828, 349] on button "Submit" at bounding box center [832, 350] width 84 height 36
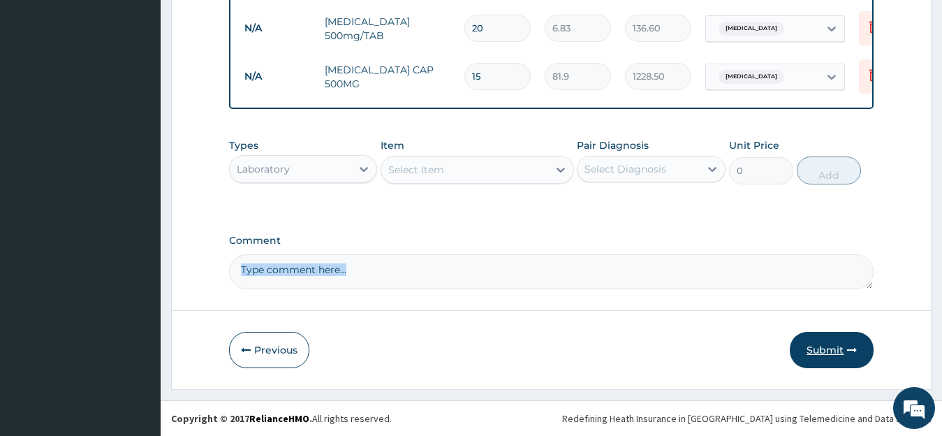
click at [829, 354] on button "Submit" at bounding box center [832, 350] width 84 height 36
click at [818, 344] on button "Submit" at bounding box center [832, 350] width 84 height 36
click at [822, 348] on button "Submit" at bounding box center [832, 350] width 84 height 36
click at [830, 347] on button "Submit" at bounding box center [832, 350] width 84 height 36
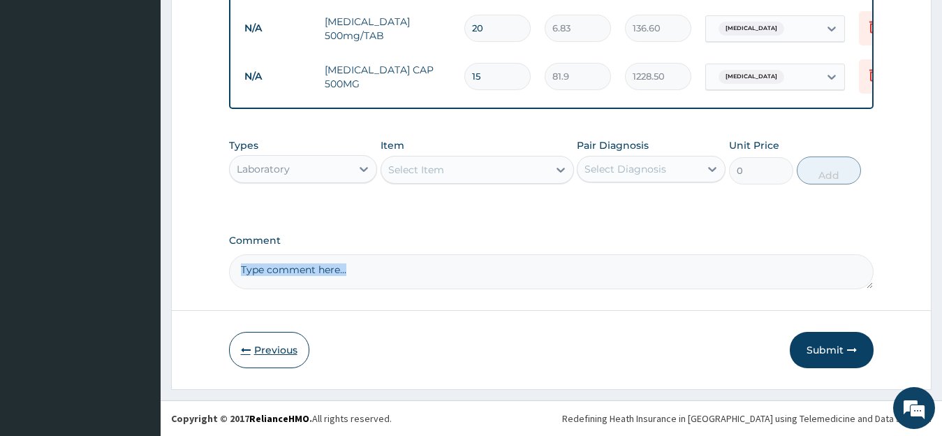
click at [279, 352] on button "Previous" at bounding box center [269, 350] width 80 height 36
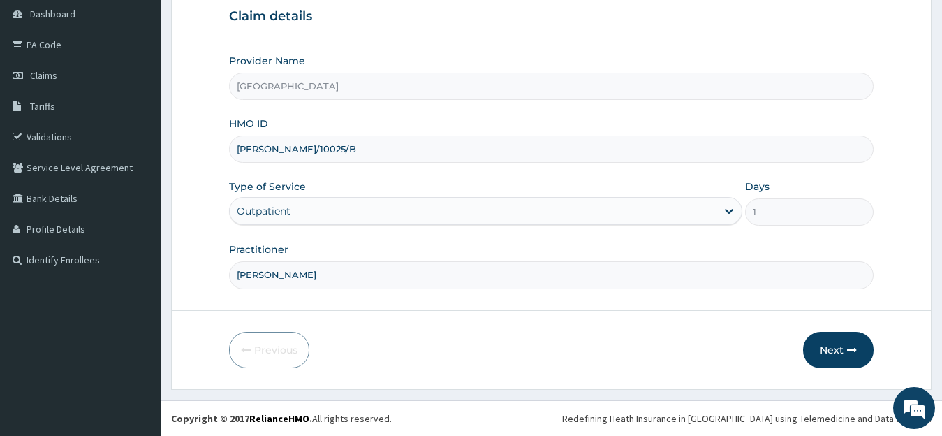
click at [738, 269] on input "DR AZEEZ" at bounding box center [551, 274] width 645 height 27
click at [320, 156] on input "TED/10025/B" at bounding box center [551, 148] width 645 height 27
type input "TED/10025/B"
click at [830, 356] on button "Next" at bounding box center [838, 350] width 71 height 36
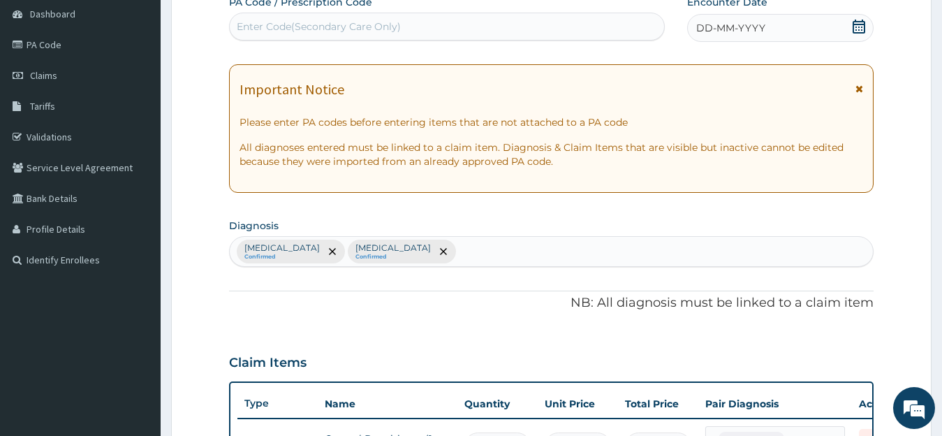
click at [861, 28] on icon at bounding box center [859, 27] width 13 height 14
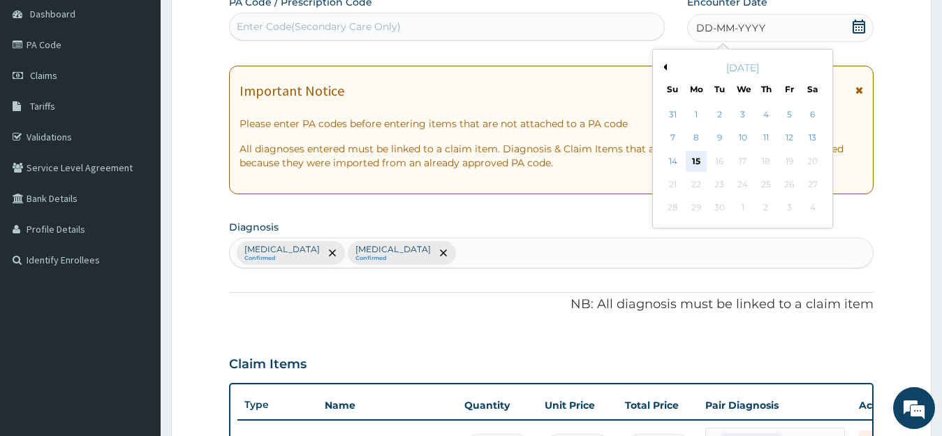
click at [698, 164] on div "15" at bounding box center [696, 161] width 21 height 21
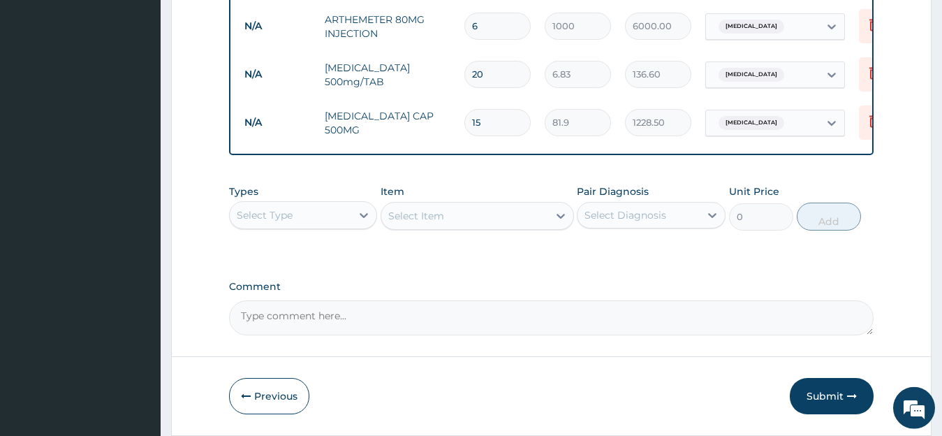
scroll to position [758, 0]
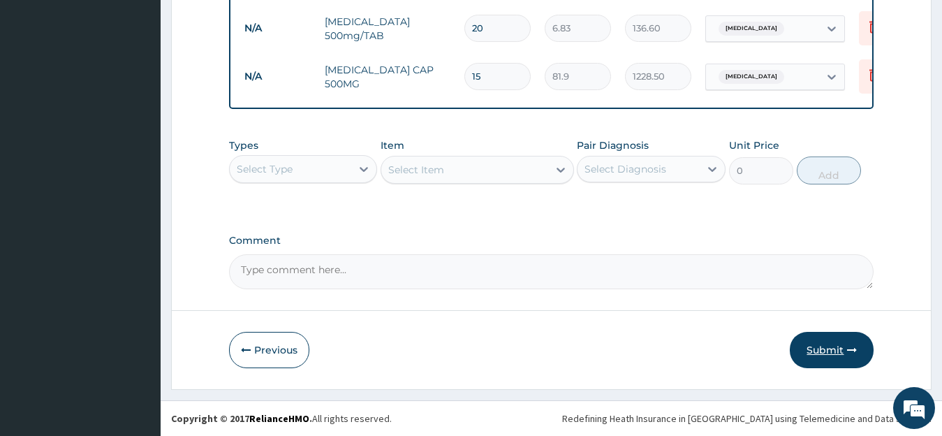
click at [819, 349] on button "Submit" at bounding box center [832, 350] width 84 height 36
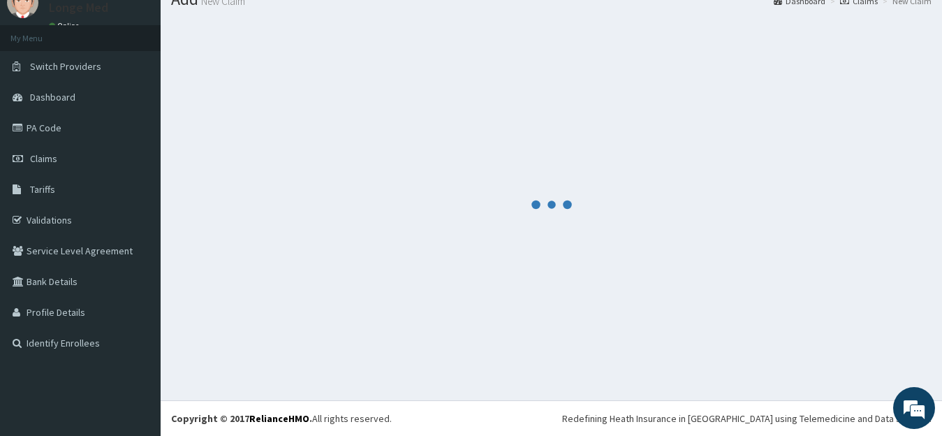
scroll to position [55, 0]
